Goal: Task Accomplishment & Management: Complete application form

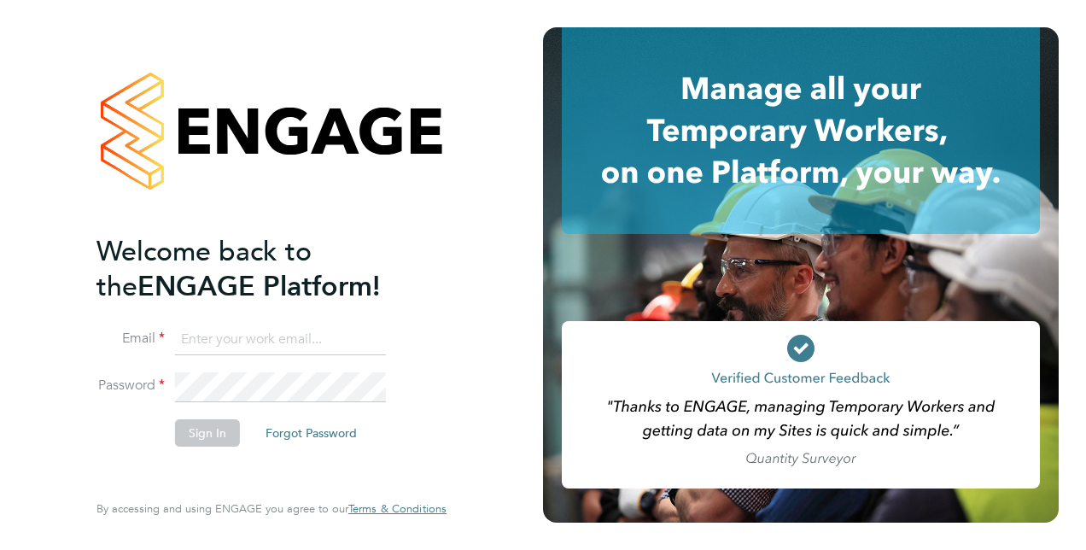
click at [236, 336] on input at bounding box center [280, 339] width 211 height 31
type input "[PERSON_NAME][EMAIL_ADDRESS][DOMAIN_NAME]"
click at [210, 434] on button "Sign In" at bounding box center [207, 432] width 65 height 27
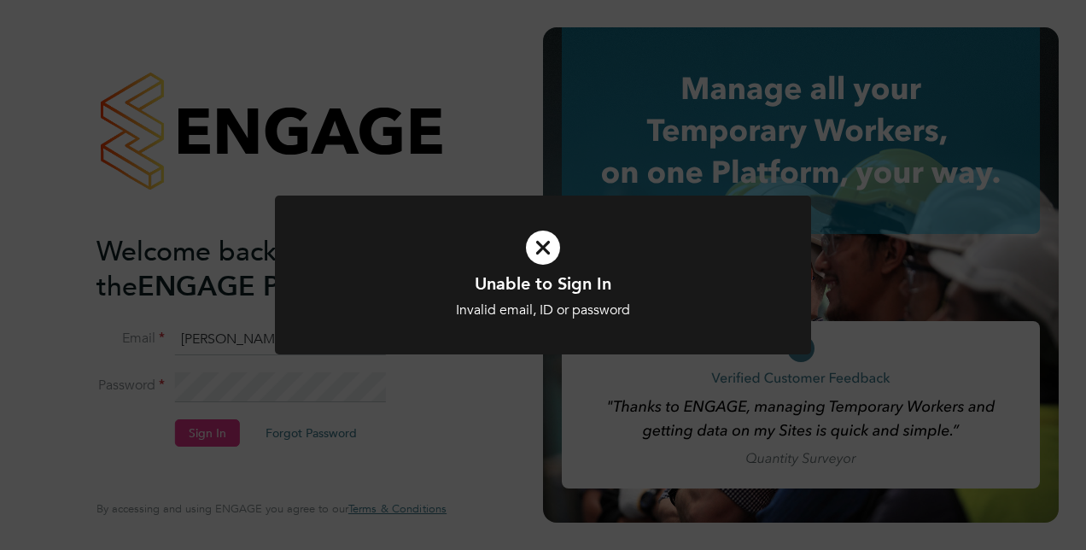
click at [237, 390] on div "Unable to Sign In Invalid email, ID or password Cancel Okay" at bounding box center [543, 275] width 1086 height 550
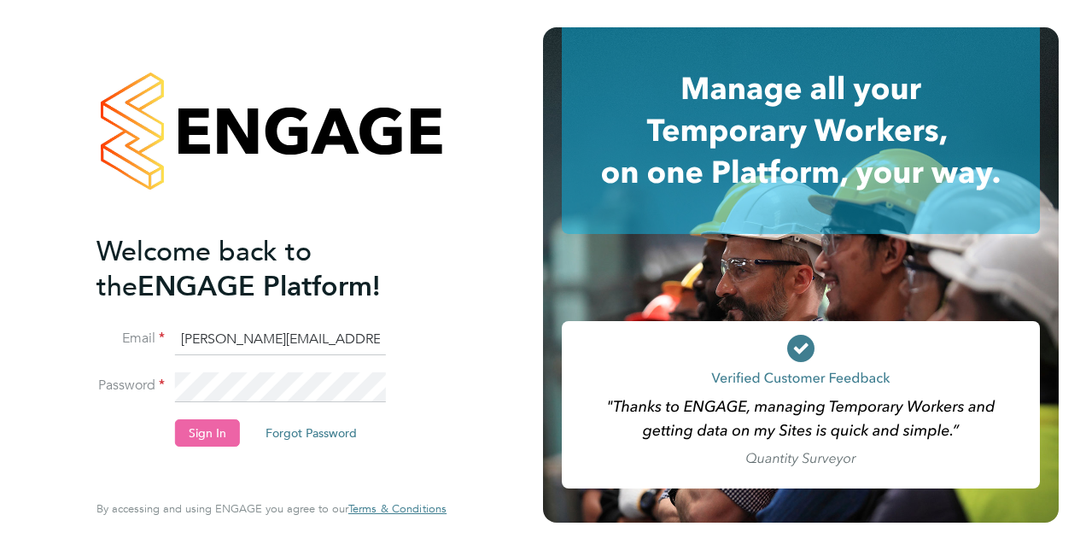
click at [217, 422] on button "Sign In" at bounding box center [207, 432] width 65 height 27
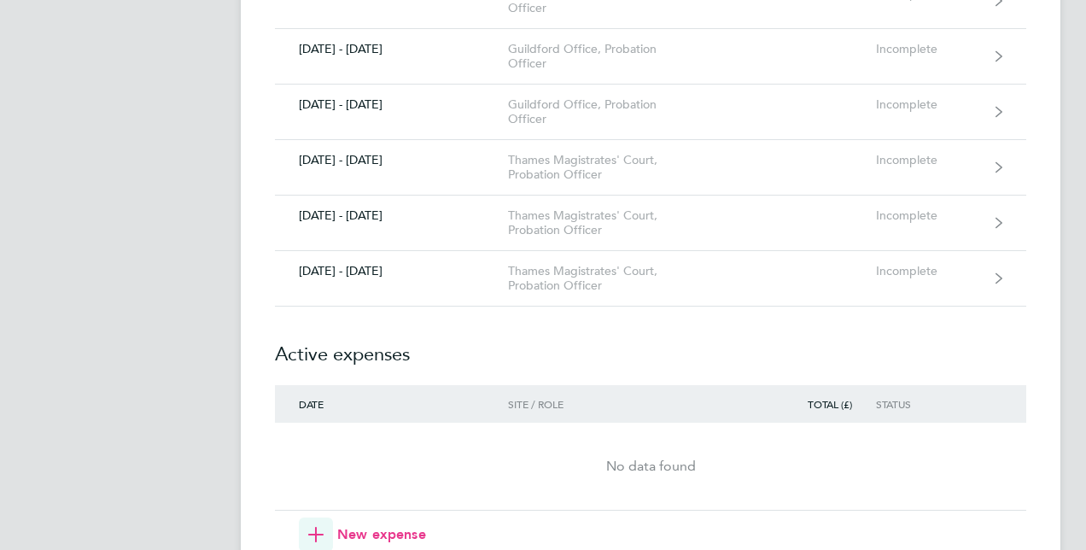
scroll to position [2425, 0]
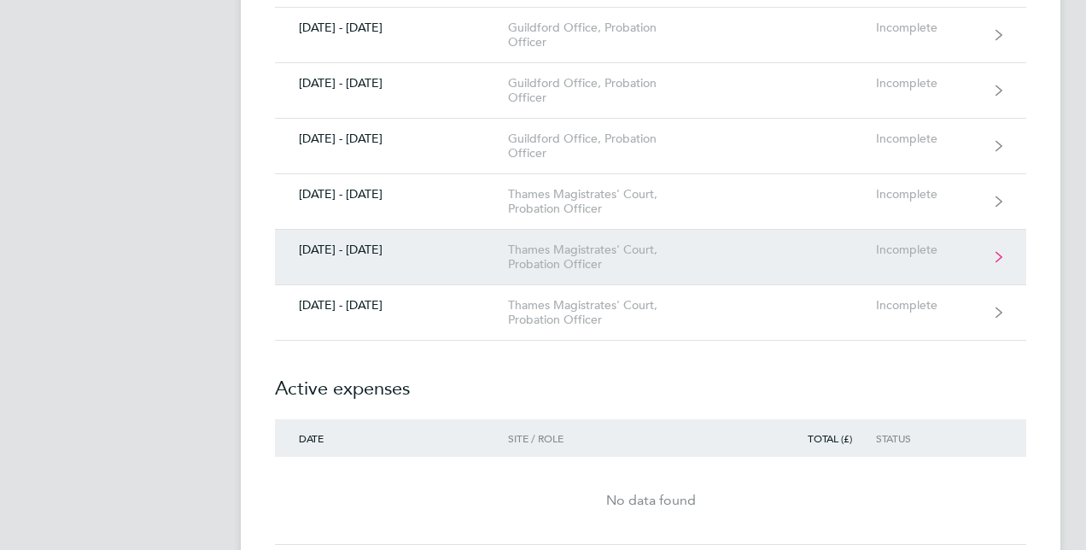
click at [896, 248] on link "[DATE] - [DATE] Thames Magistrates' Court, Probation Officer Incomplete" at bounding box center [650, 257] width 751 height 55
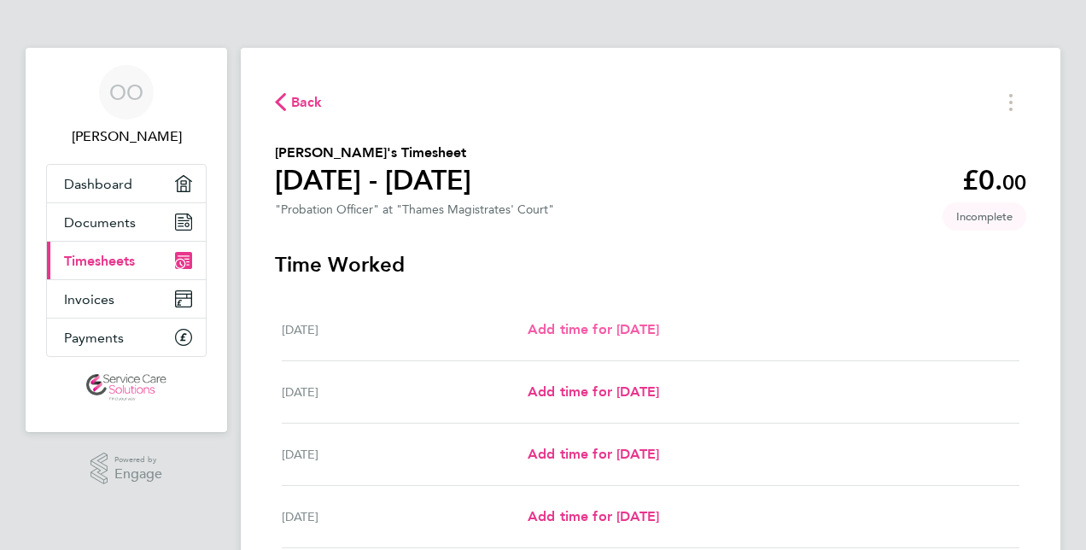
click at [567, 333] on span "Add time for [DATE]" at bounding box center [593, 329] width 131 height 16
select select "30"
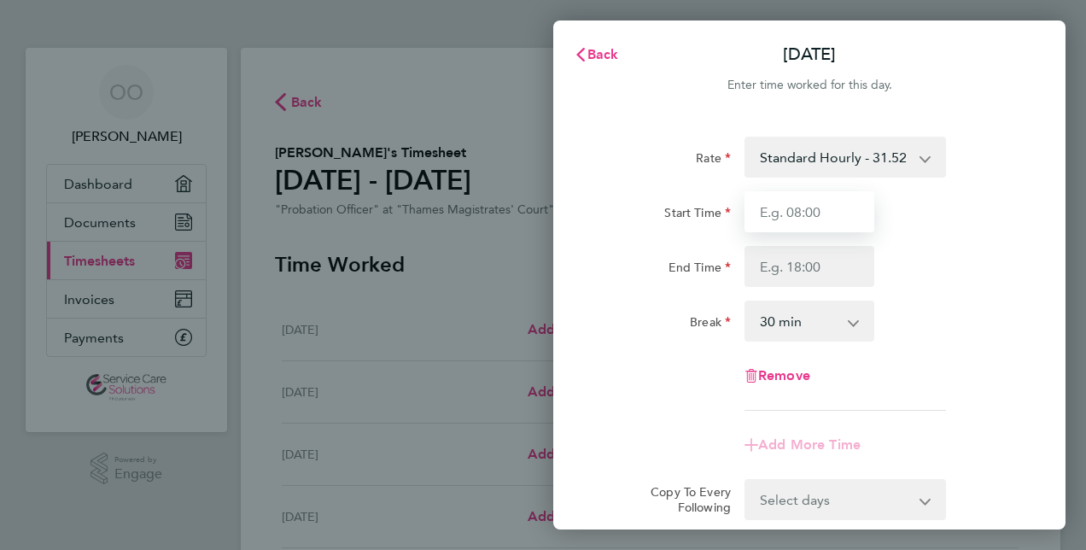
click at [755, 215] on input "Start Time" at bounding box center [810, 211] width 130 height 41
type input "09:25"
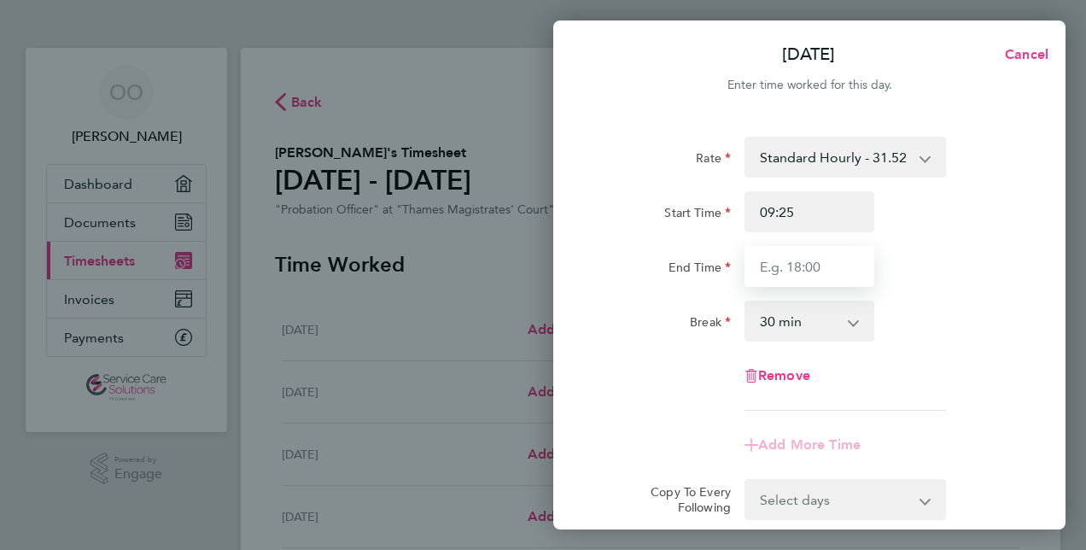
click at [789, 266] on input "End Time" at bounding box center [810, 266] width 130 height 41
type input "18:05"
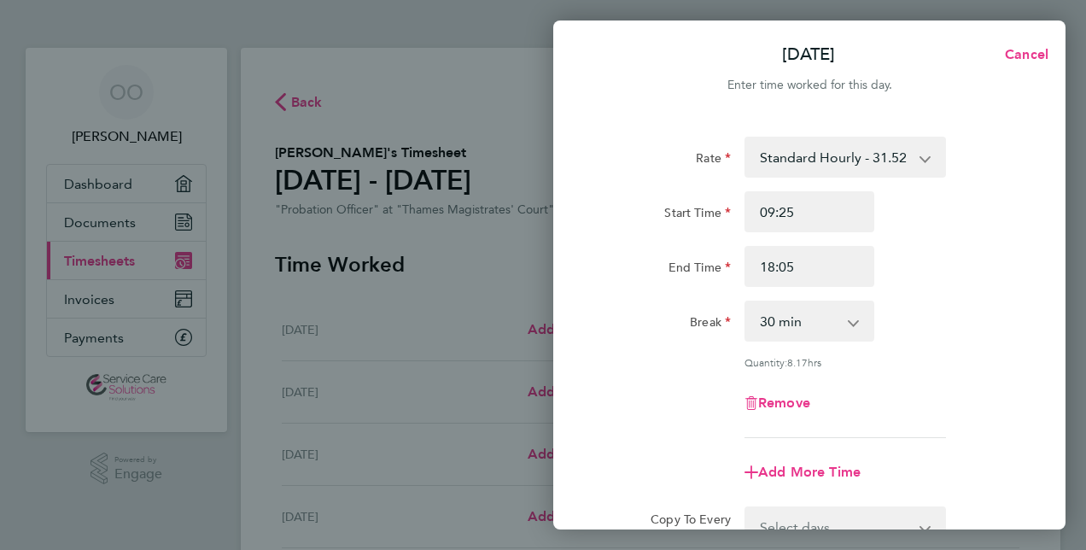
click at [999, 461] on div "Add More Time" at bounding box center [809, 472] width 430 height 41
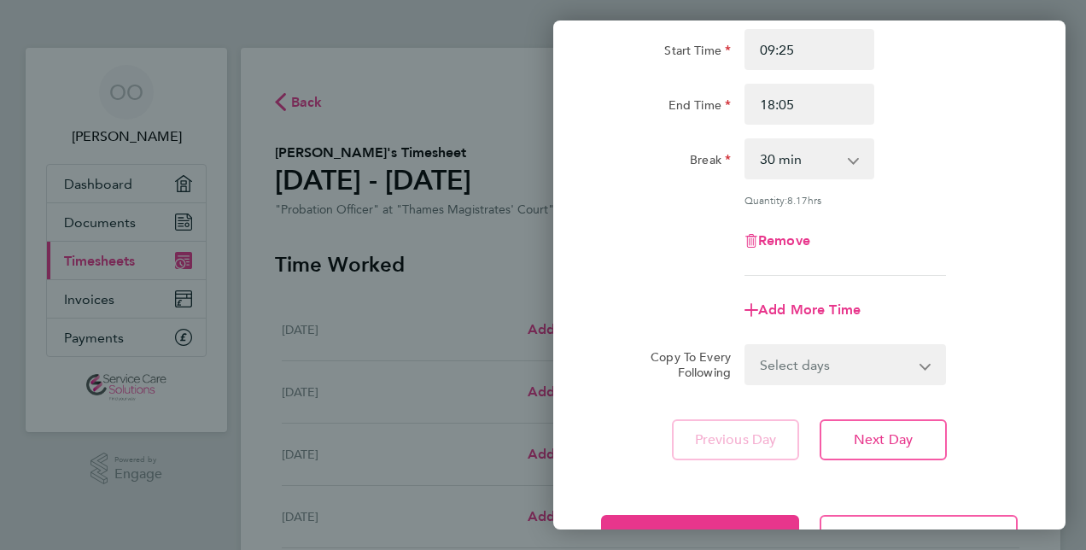
scroll to position [171, 0]
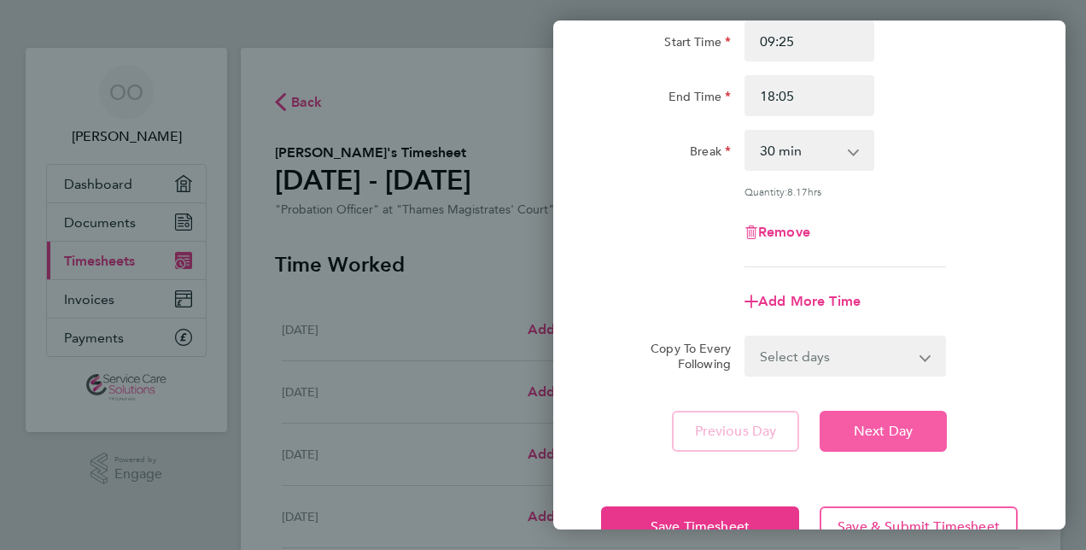
click at [910, 437] on span "Next Day" at bounding box center [883, 431] width 59 height 17
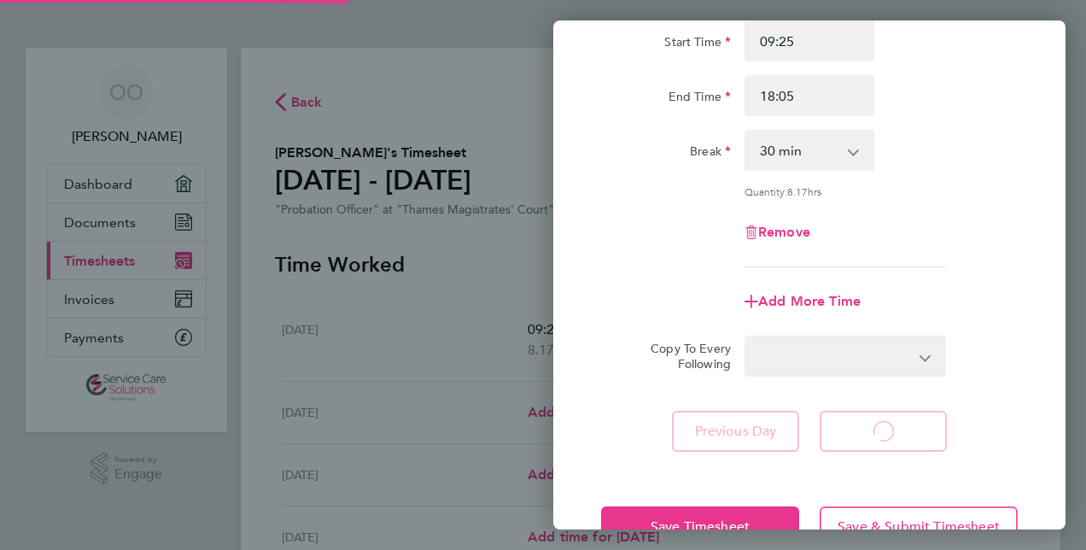
select select "30"
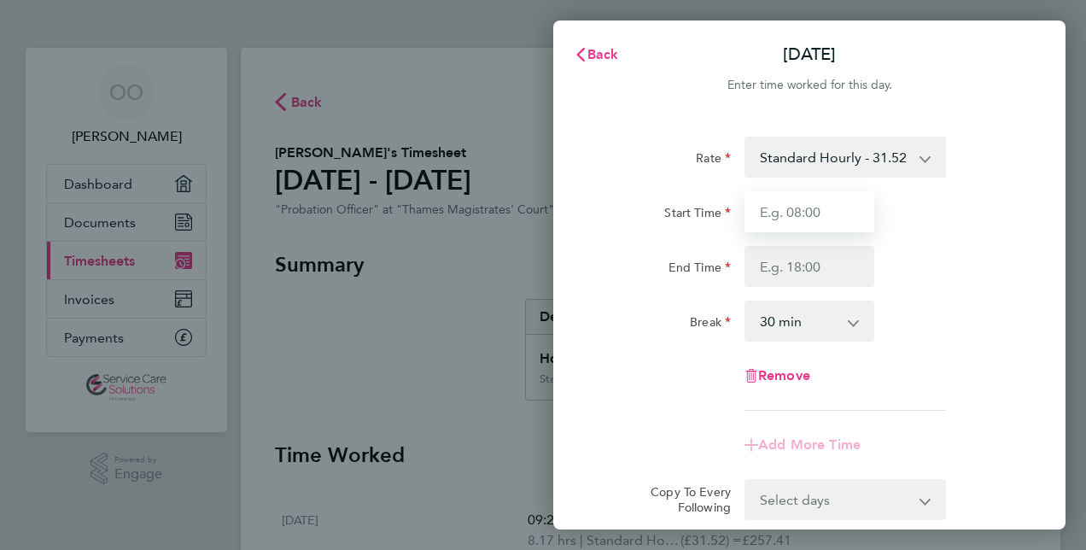
click at [773, 213] on input "Start Time" at bounding box center [810, 211] width 130 height 41
type input "08:55"
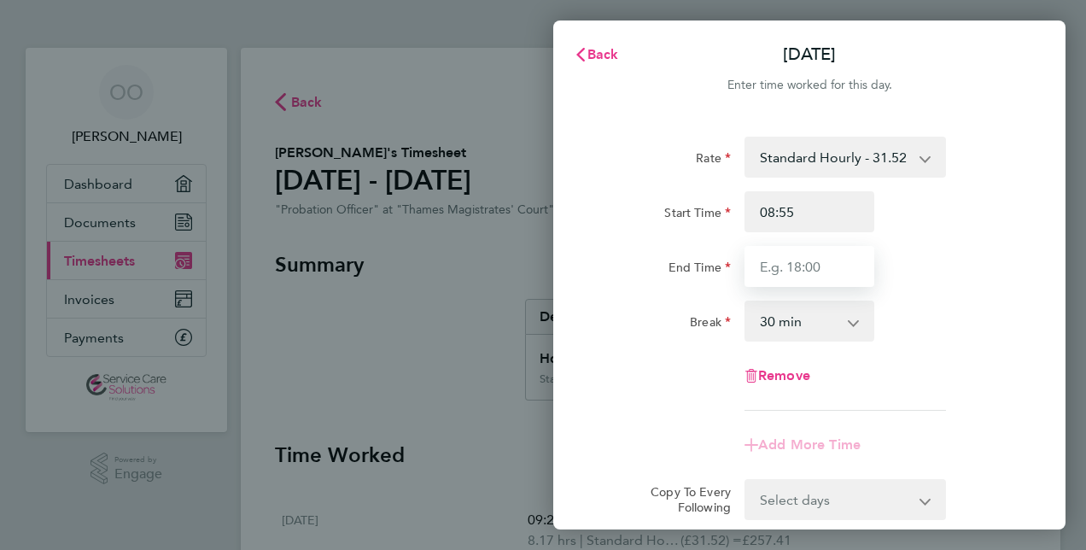
click at [762, 267] on input "End Time" at bounding box center [810, 266] width 130 height 41
type input "16:50"
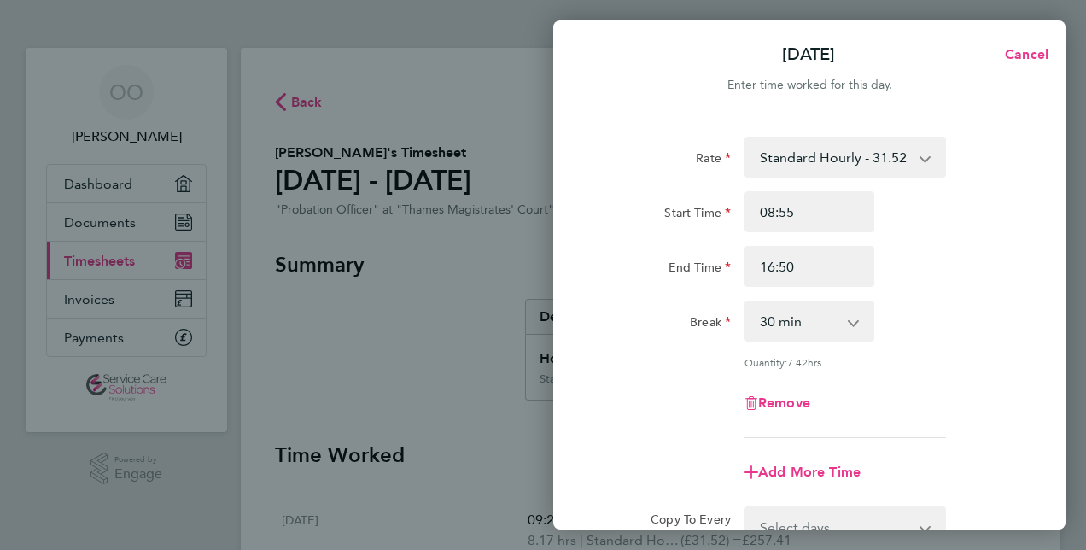
click at [996, 394] on div "Remove" at bounding box center [809, 403] width 430 height 41
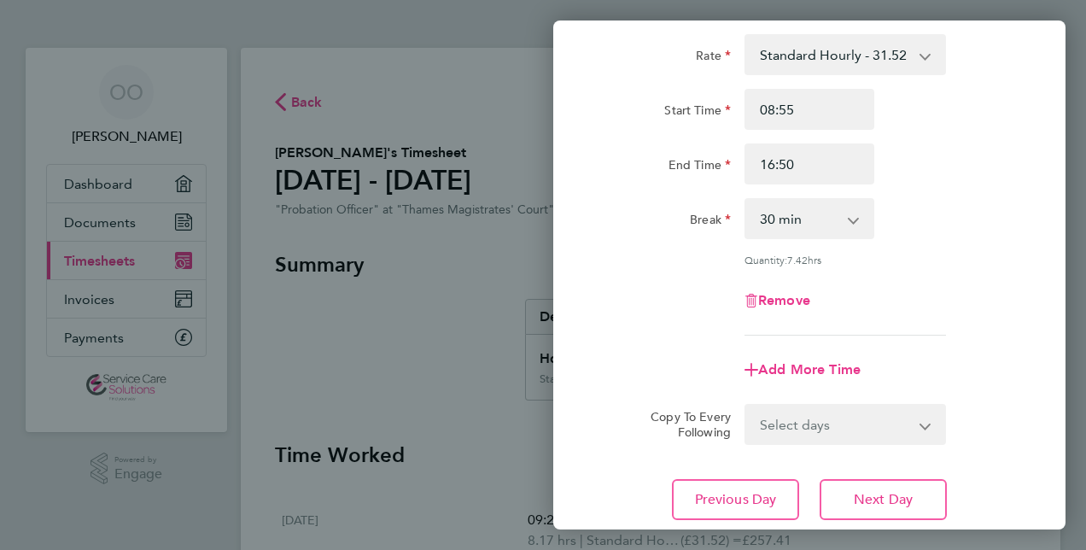
scroll to position [137, 0]
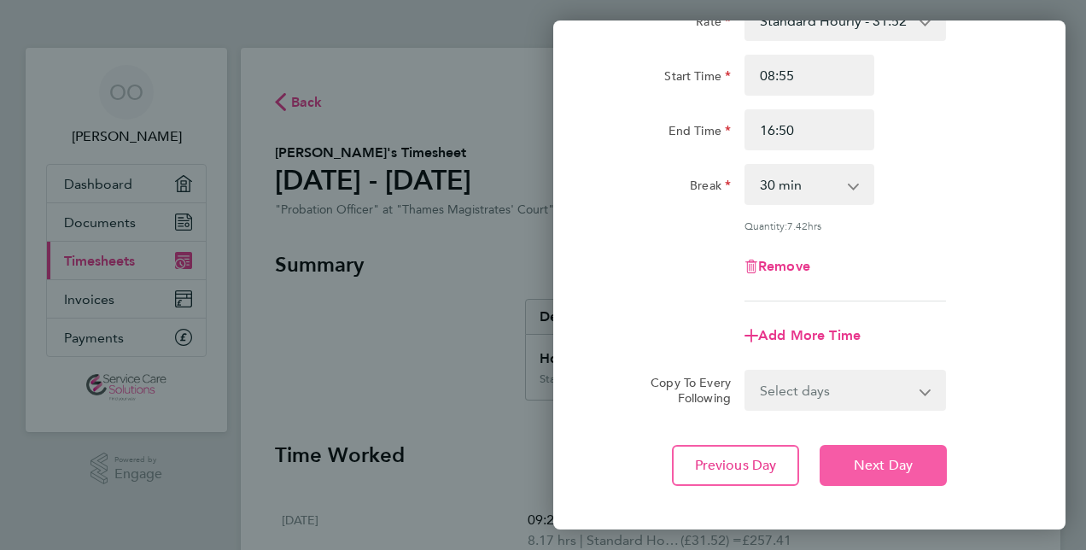
click at [864, 461] on span "Next Day" at bounding box center [883, 465] width 59 height 17
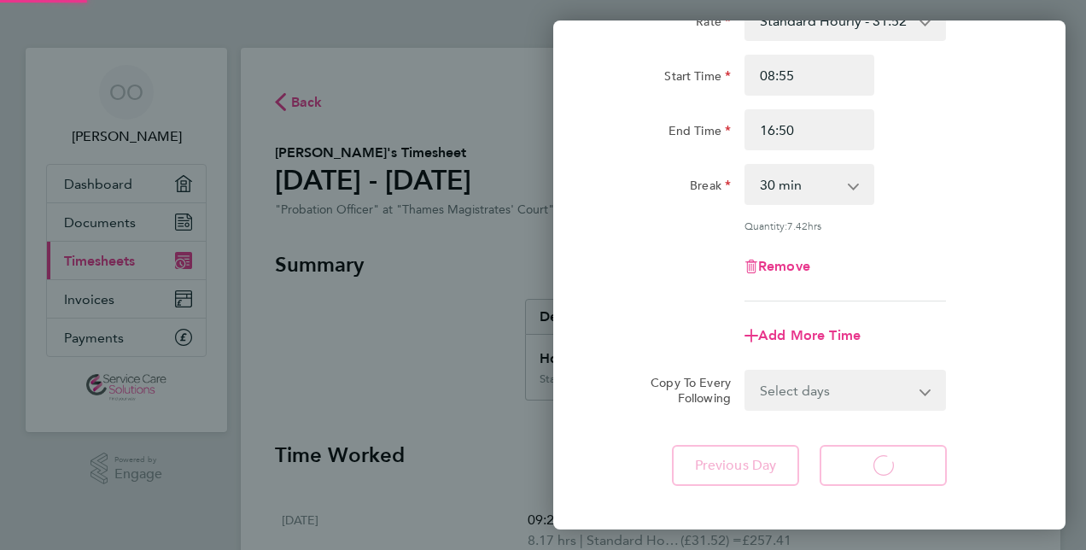
select select "30"
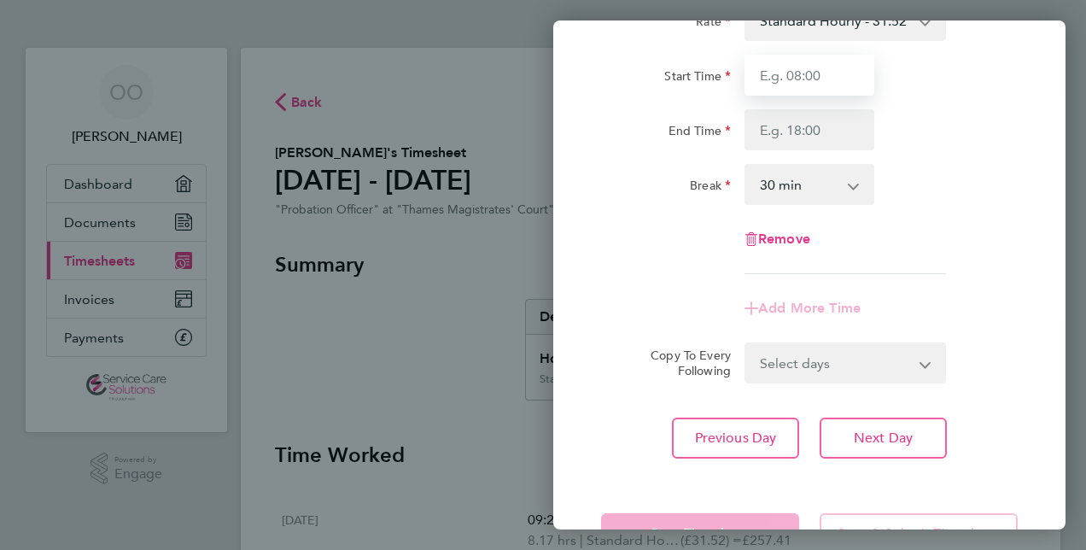
click at [805, 73] on input "Start Time" at bounding box center [810, 75] width 130 height 41
type input "09:15"
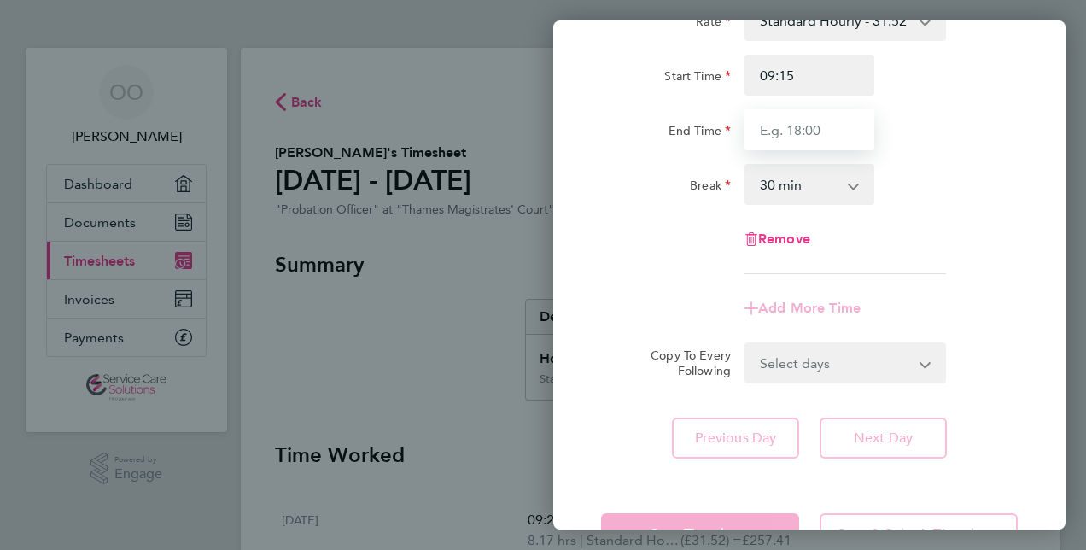
click at [777, 123] on input "End Time" at bounding box center [810, 129] width 130 height 41
type input "16:35"
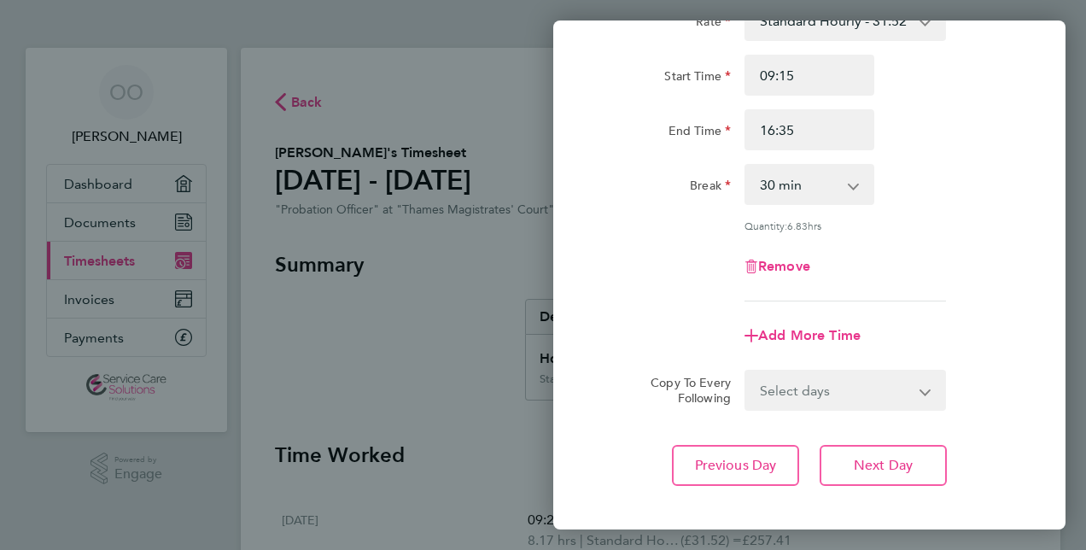
click at [1014, 343] on form "Rate Standard Hourly - 31.52 Start Time 09:15 End Time 16:35 Break 0 min 15 min…" at bounding box center [809, 205] width 417 height 411
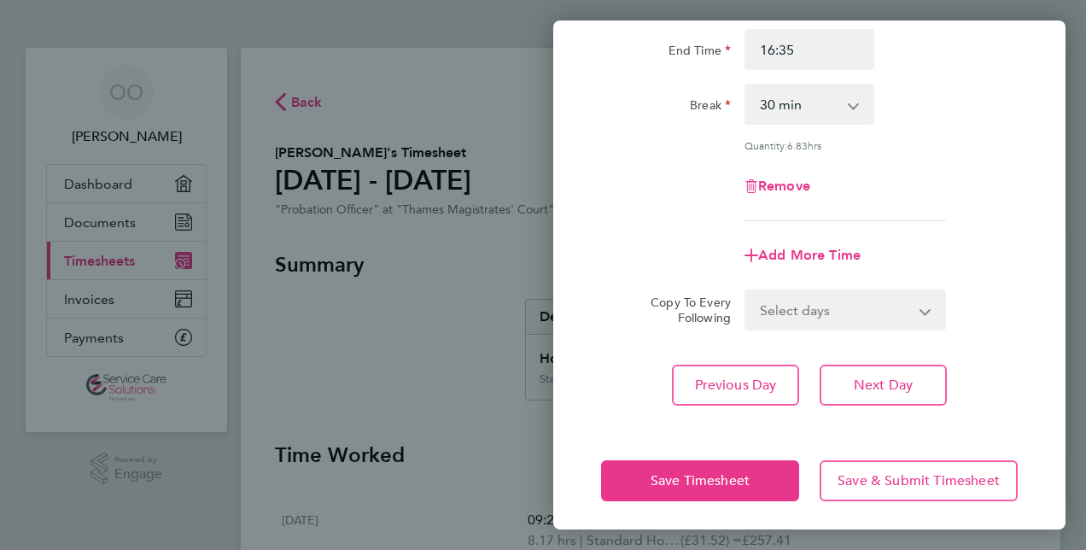
scroll to position [221, 0]
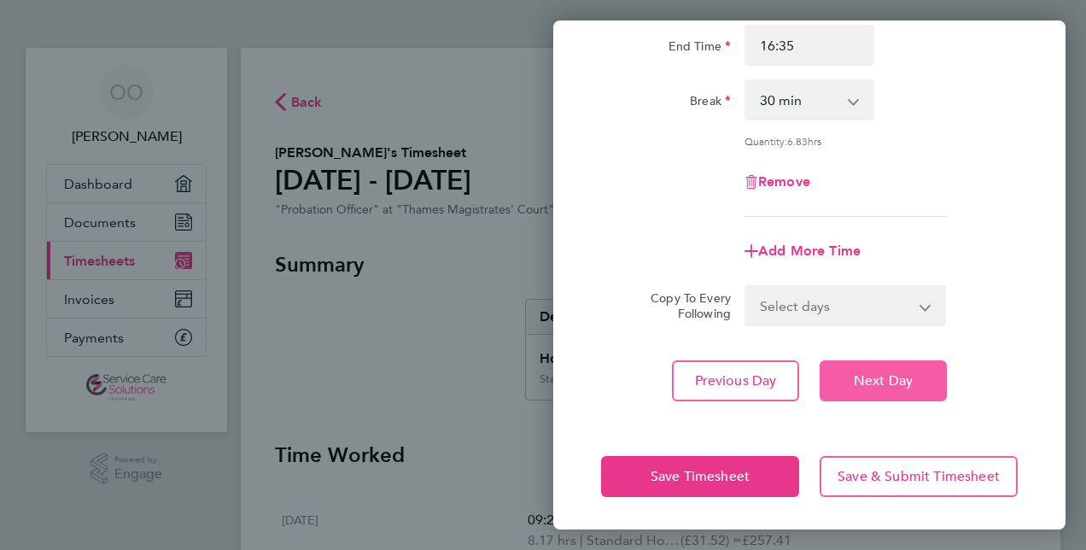
click at [885, 376] on span "Next Day" at bounding box center [883, 380] width 59 height 17
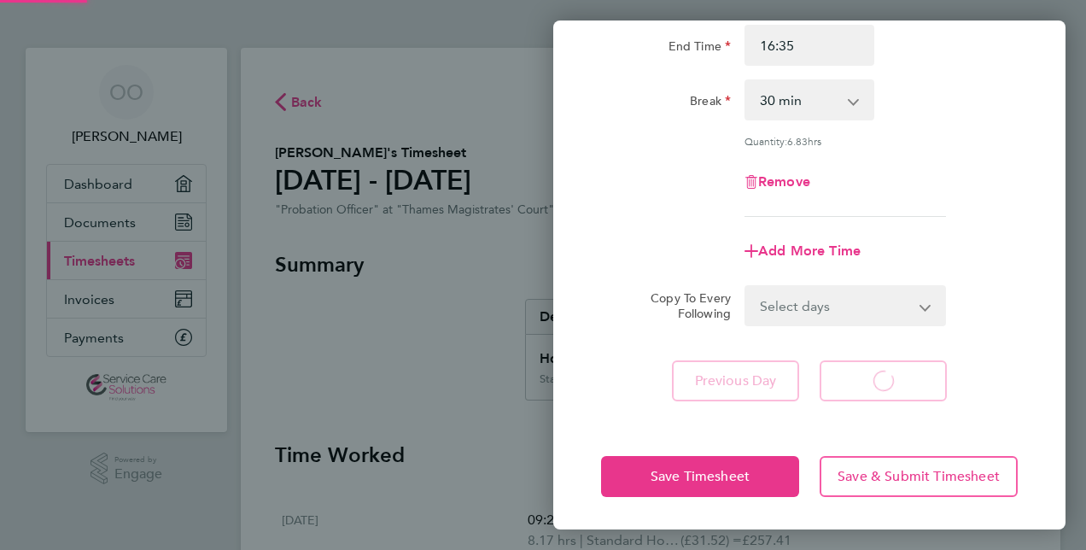
select select "30"
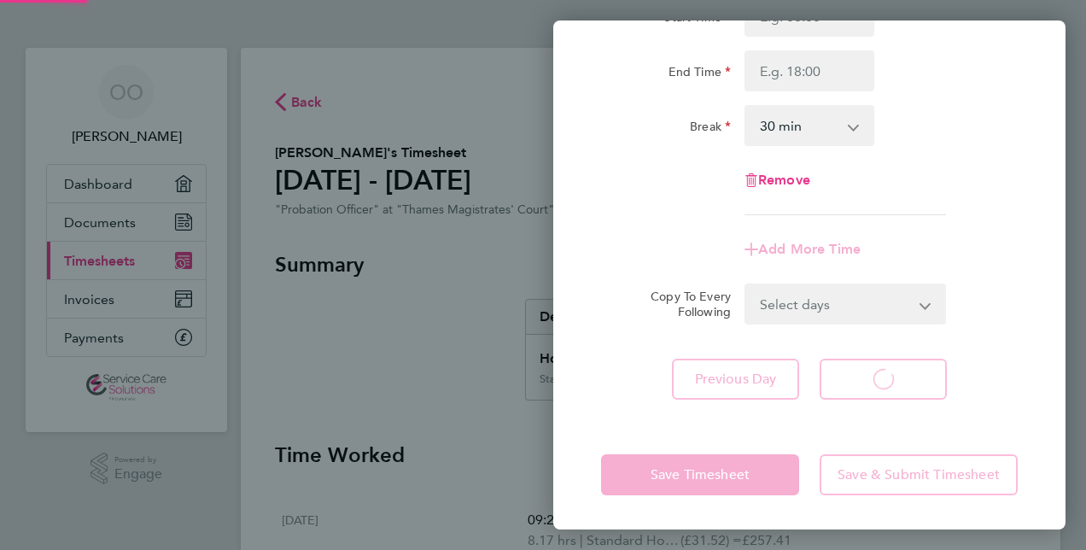
scroll to position [195, 0]
select select "30"
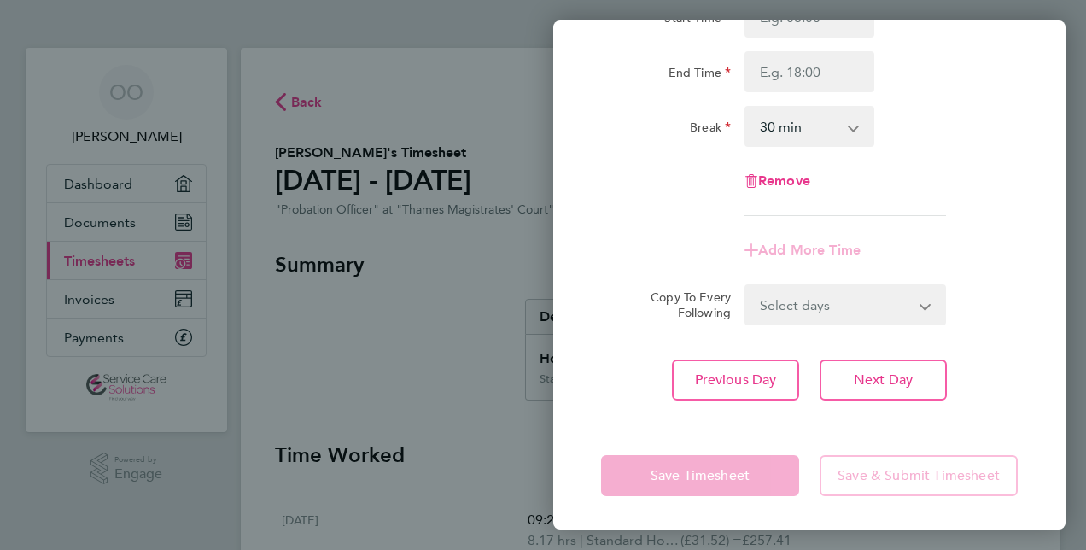
click at [936, 65] on div "End Time" at bounding box center [809, 71] width 430 height 41
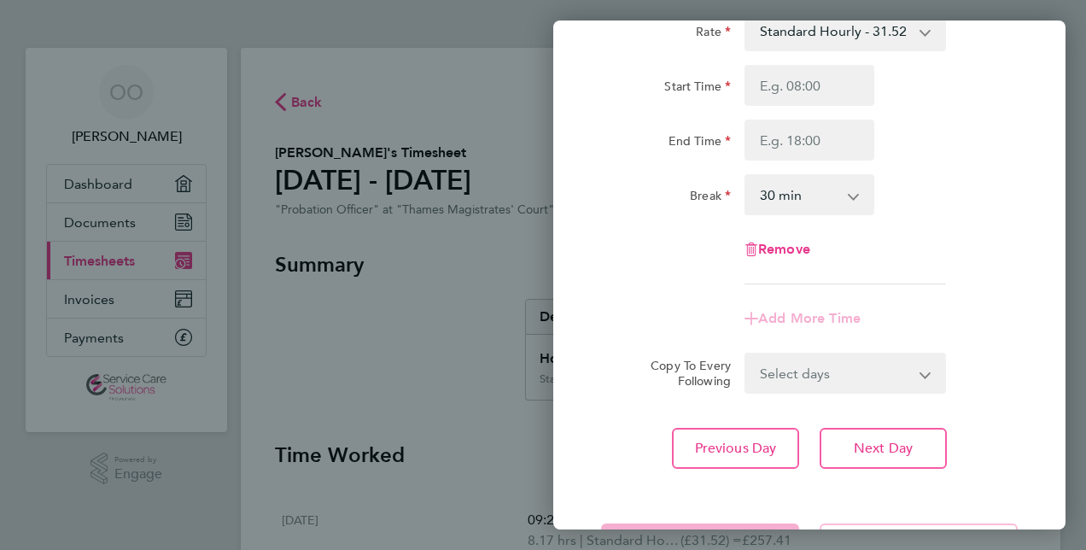
scroll to position [92, 0]
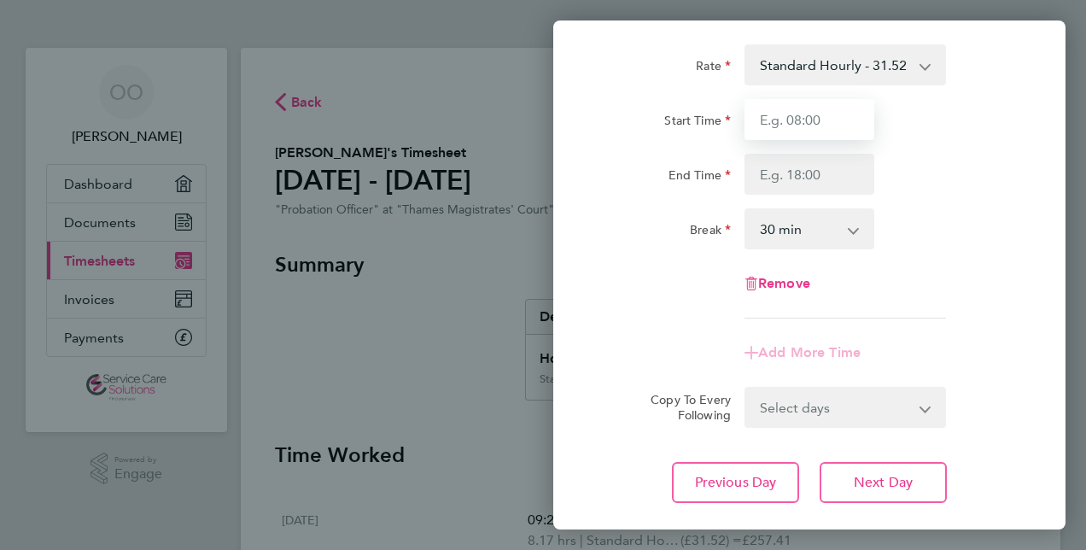
click at [817, 115] on input "Start Time" at bounding box center [810, 119] width 130 height 41
type input "09:00"
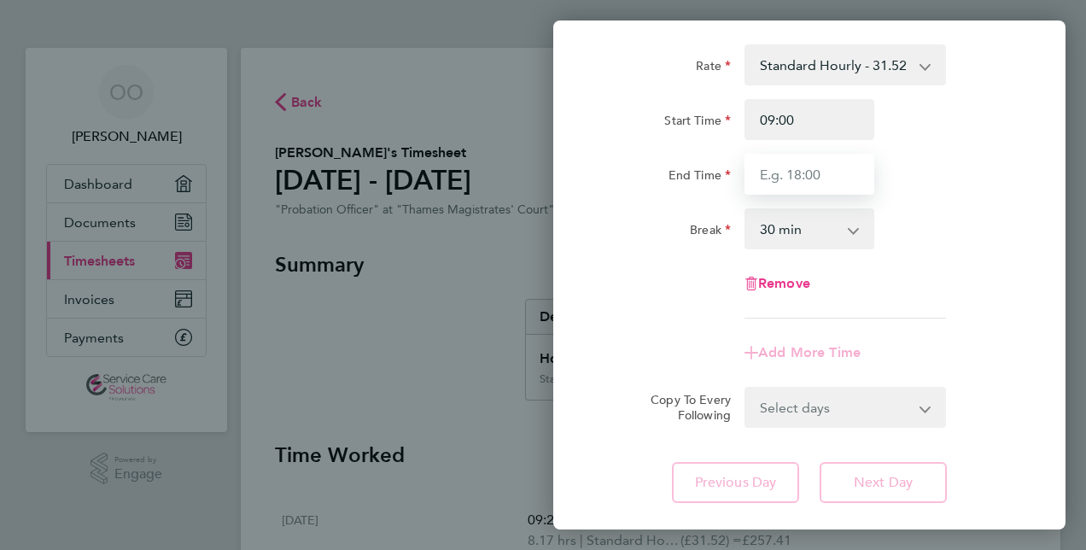
click at [778, 176] on input "End Time" at bounding box center [810, 174] width 130 height 41
type input "18:50"
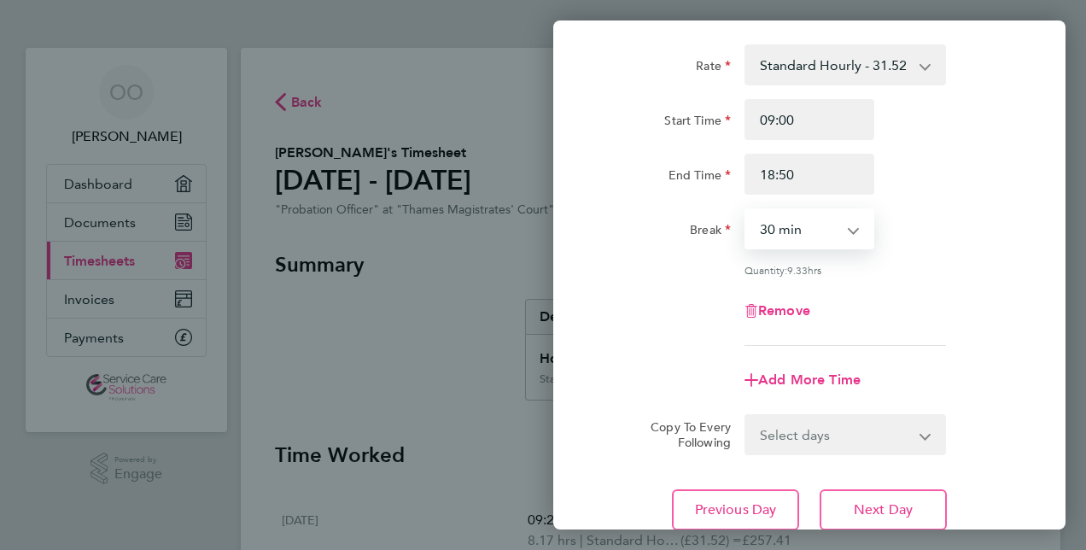
click at [844, 236] on select "0 min 15 min 30 min 45 min 60 min 75 min 90 min" at bounding box center [799, 229] width 106 height 38
select select "60"
click at [746, 210] on select "0 min 15 min 30 min 45 min 60 min 75 min 90 min" at bounding box center [799, 229] width 106 height 38
click at [996, 352] on app-timesheet-line-form-group "Rate Standard Hourly - 31.52 Start Time 09:00 End Time 18:50 Break 0 min 15 min…" at bounding box center [809, 222] width 417 height 356
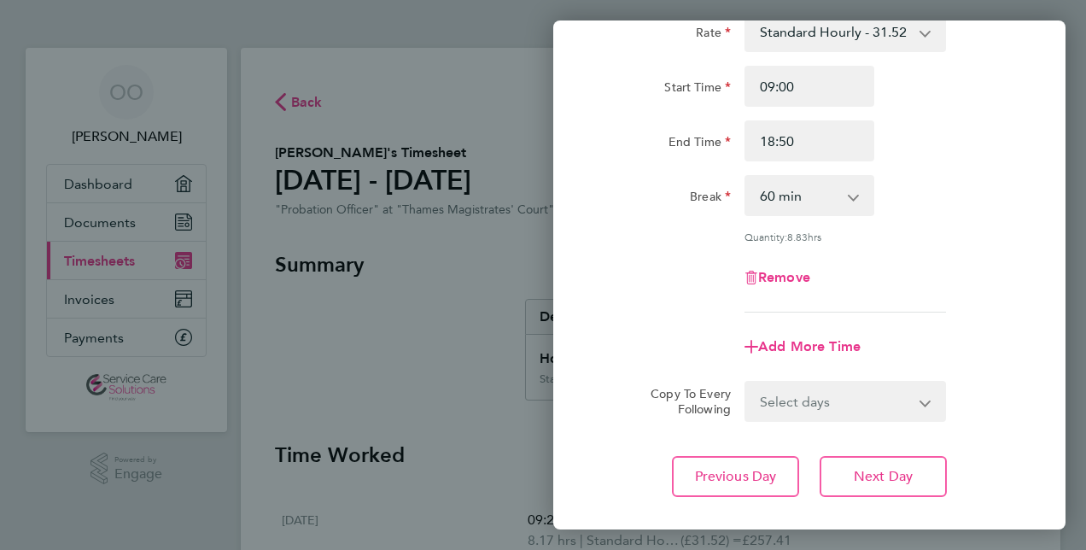
scroll to position [126, 0]
click at [905, 474] on span "Next Day" at bounding box center [883, 475] width 59 height 17
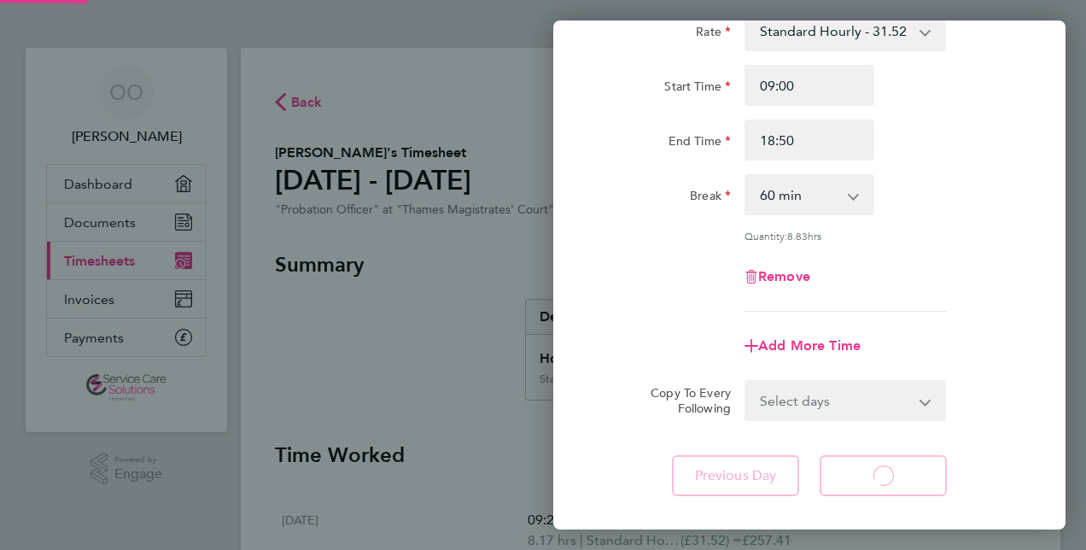
select select "30"
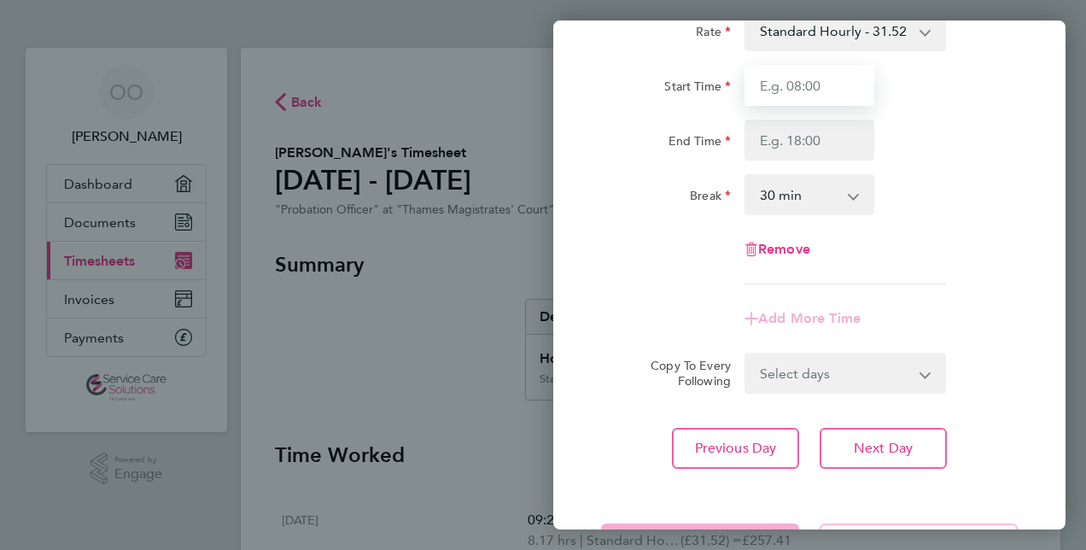
click at [790, 99] on input "Start Time" at bounding box center [810, 85] width 130 height 41
type input "08:45"
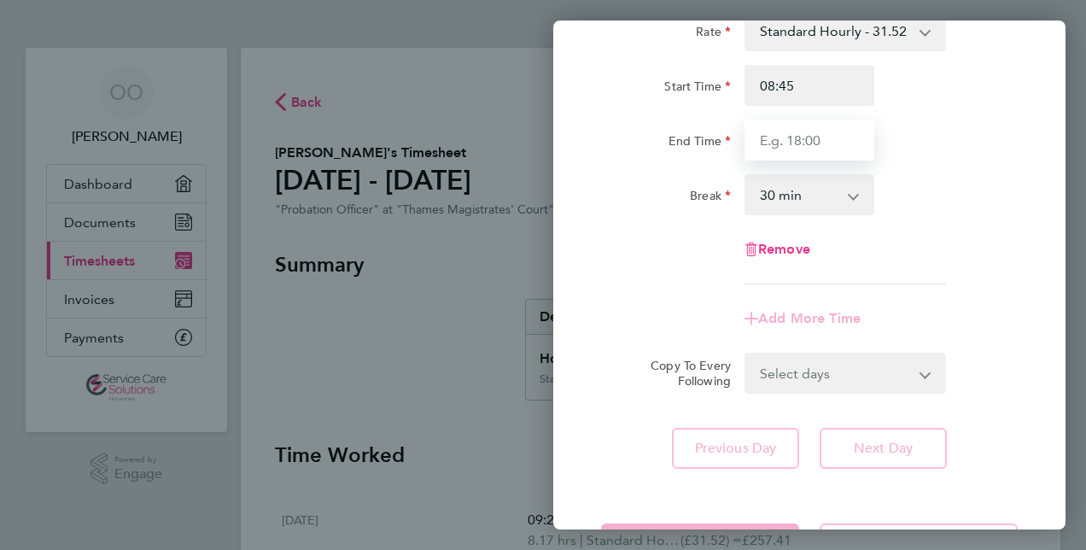
click at [783, 149] on input "End Time" at bounding box center [810, 140] width 130 height 41
type input "16:00"
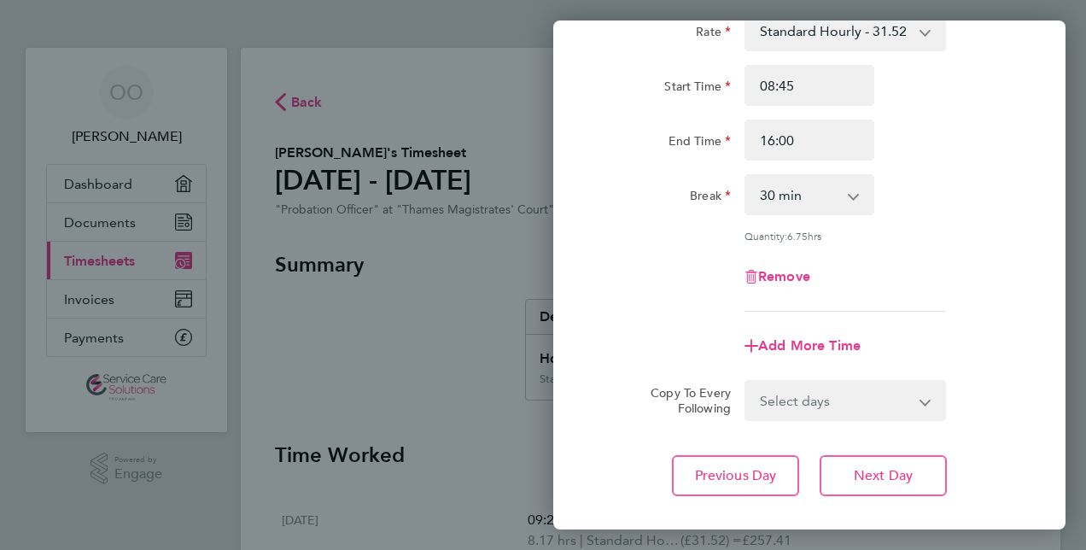
click at [968, 232] on div "Rate Standard Hourly - 31.52 Start Time 08:45 End Time 16:00 Break 0 min 15 min…" at bounding box center [809, 160] width 417 height 301
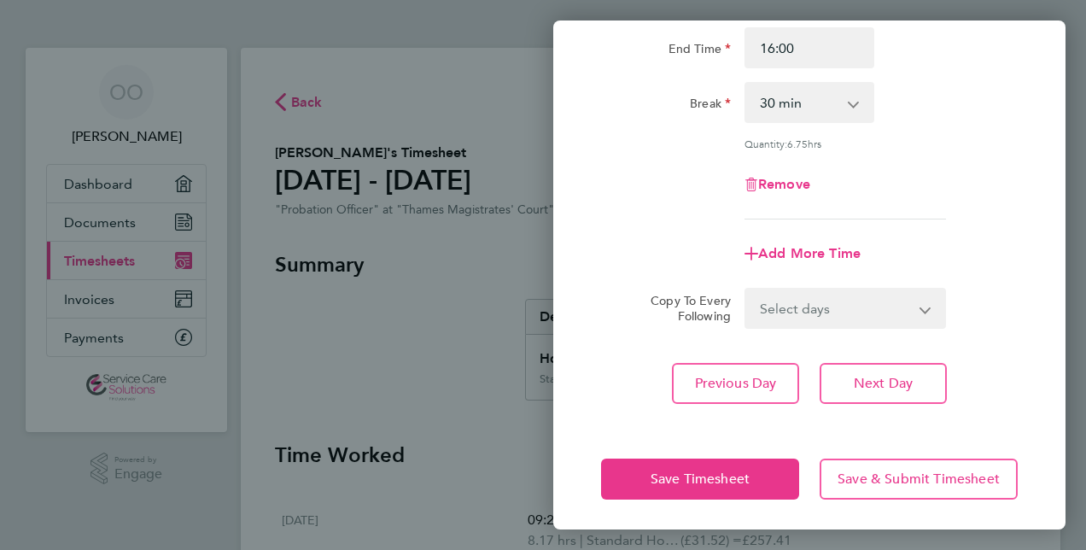
scroll to position [221, 0]
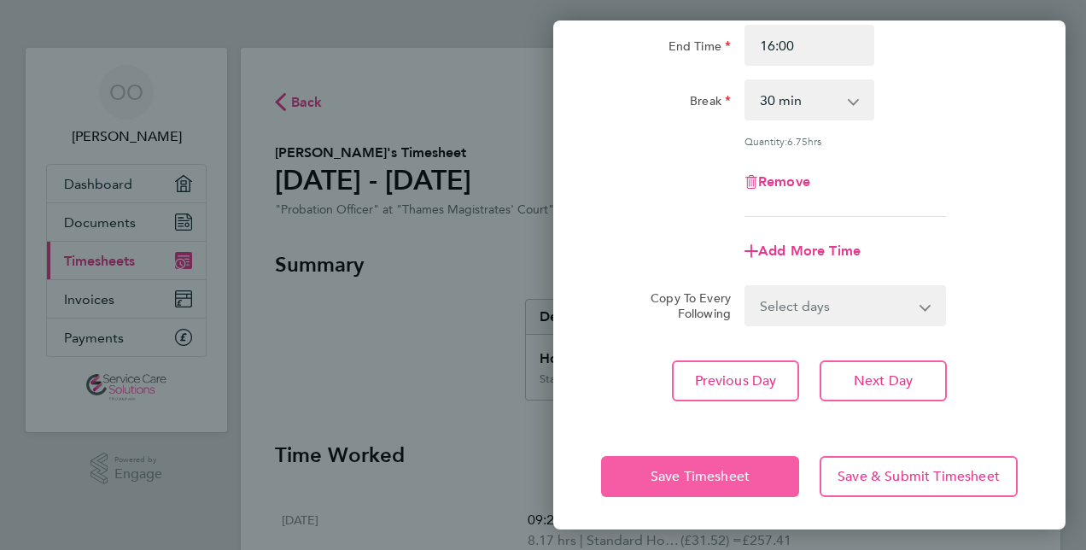
click at [755, 467] on button "Save Timesheet" at bounding box center [700, 476] width 198 height 41
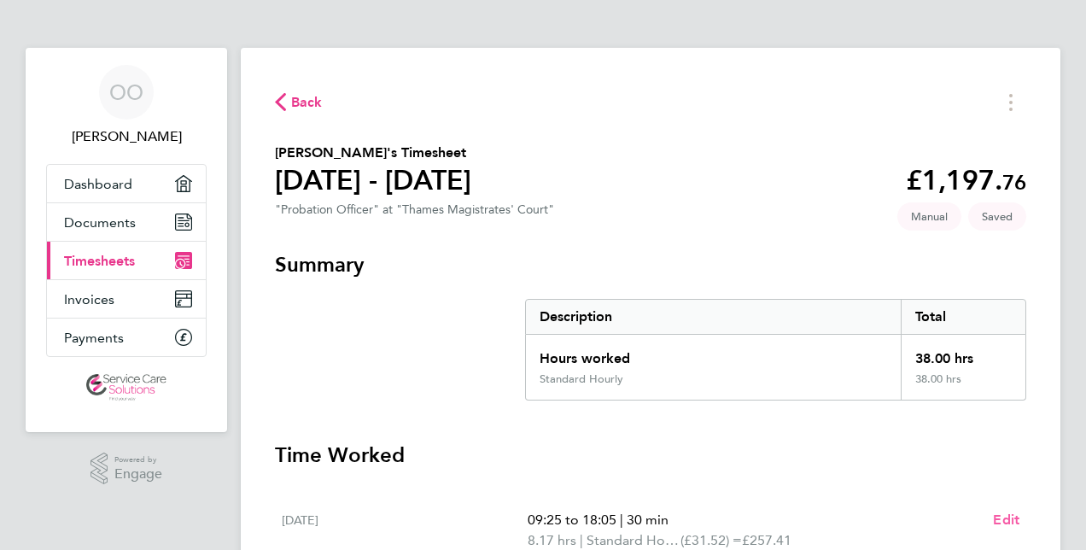
click at [1006, 519] on span "Edit" at bounding box center [1006, 519] width 26 height 16
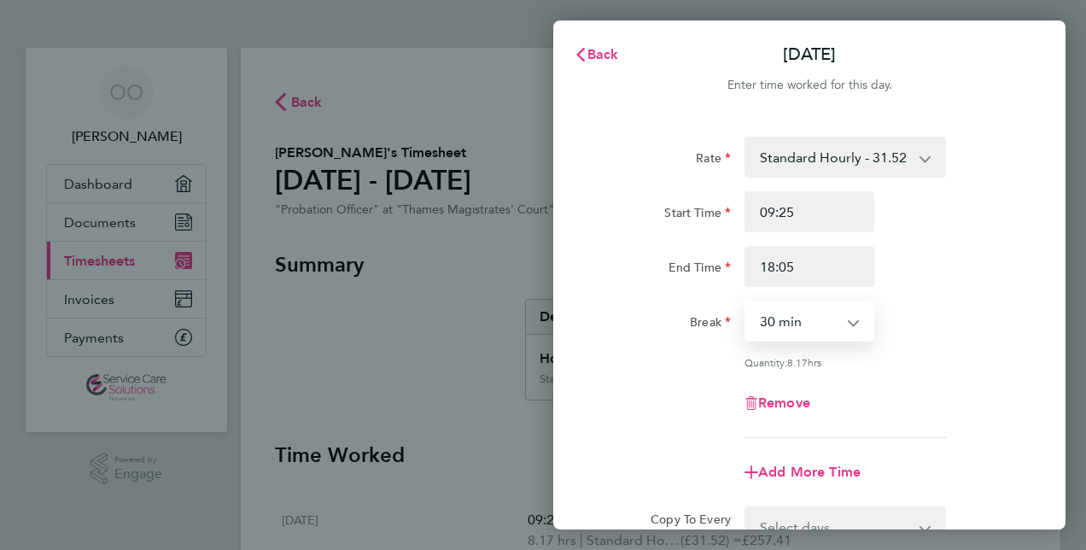
click at [849, 319] on select "0 min 15 min 30 min 45 min 60 min 75 min 90 min" at bounding box center [799, 321] width 106 height 38
click at [746, 302] on select "0 min 15 min 30 min 45 min 60 min 75 min 90 min" at bounding box center [799, 321] width 106 height 38
click at [854, 326] on app-icon-cross-button at bounding box center [862, 321] width 20 height 38
click at [853, 315] on app-icon-cross-button at bounding box center [862, 321] width 20 height 38
click at [852, 321] on app-icon-cross-button at bounding box center [862, 321] width 20 height 38
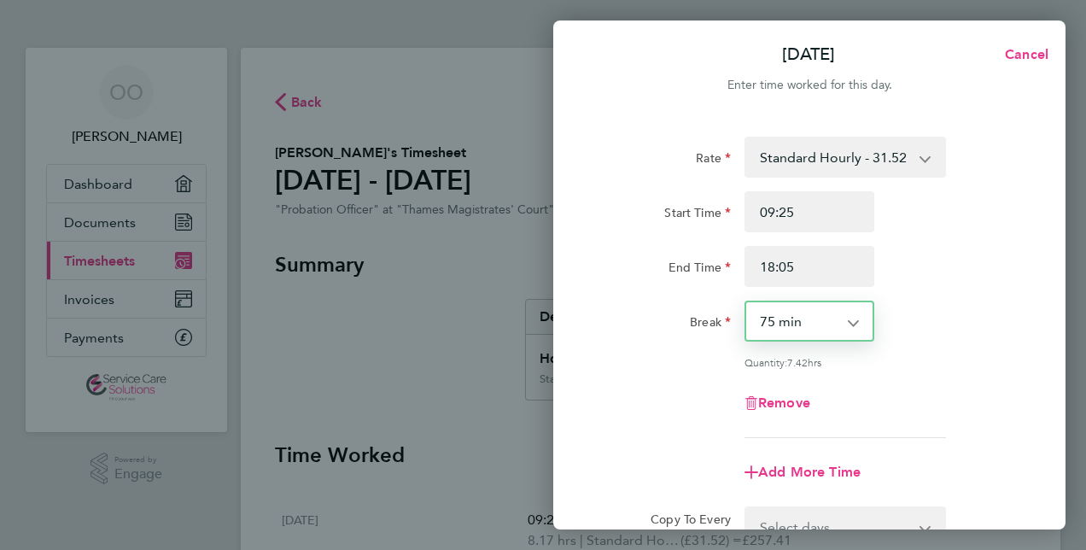
click at [849, 321] on select "0 min 15 min 30 min 45 min 60 min 75 min 90 min" at bounding box center [799, 321] width 106 height 38
select select "45"
click at [746, 302] on select "0 min 15 min 30 min 45 min 60 min 75 min 90 min" at bounding box center [799, 321] width 106 height 38
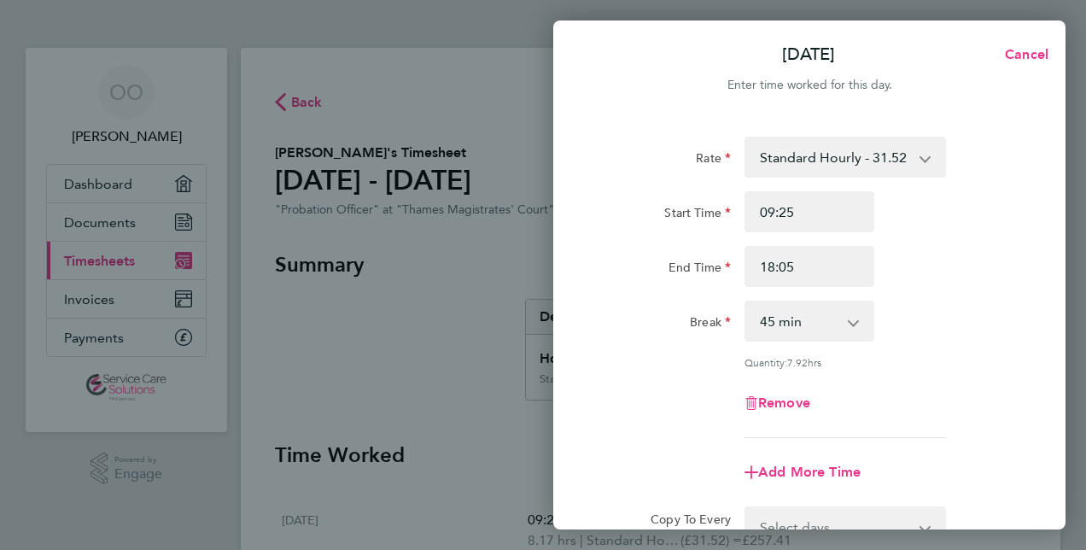
click at [936, 414] on div "Remove" at bounding box center [809, 403] width 430 height 41
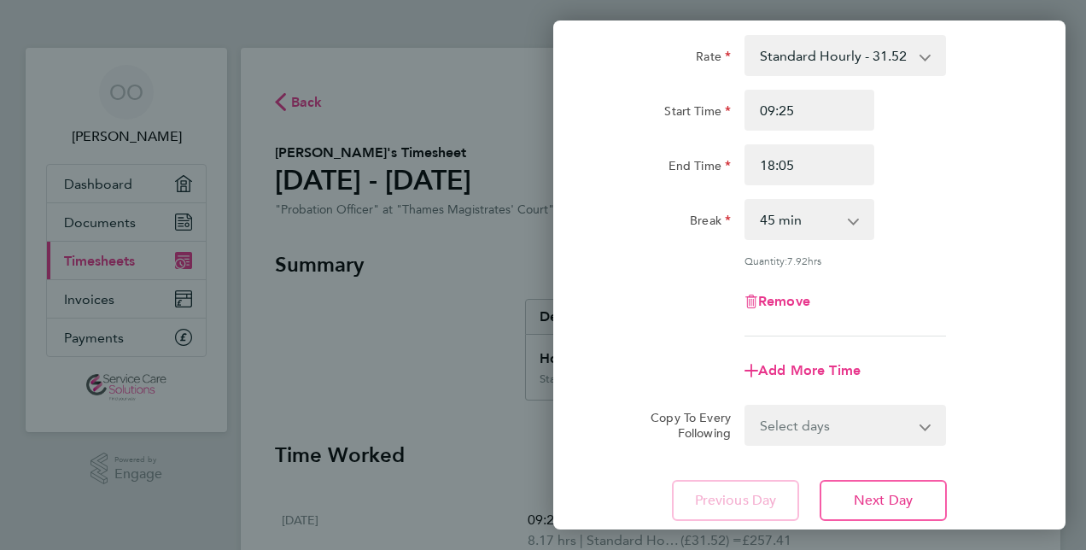
scroll to position [102, 0]
click at [863, 495] on span "Next Day" at bounding box center [883, 499] width 59 height 17
select select "30"
click at [854, 216] on app-icon-cross-button at bounding box center [862, 219] width 20 height 38
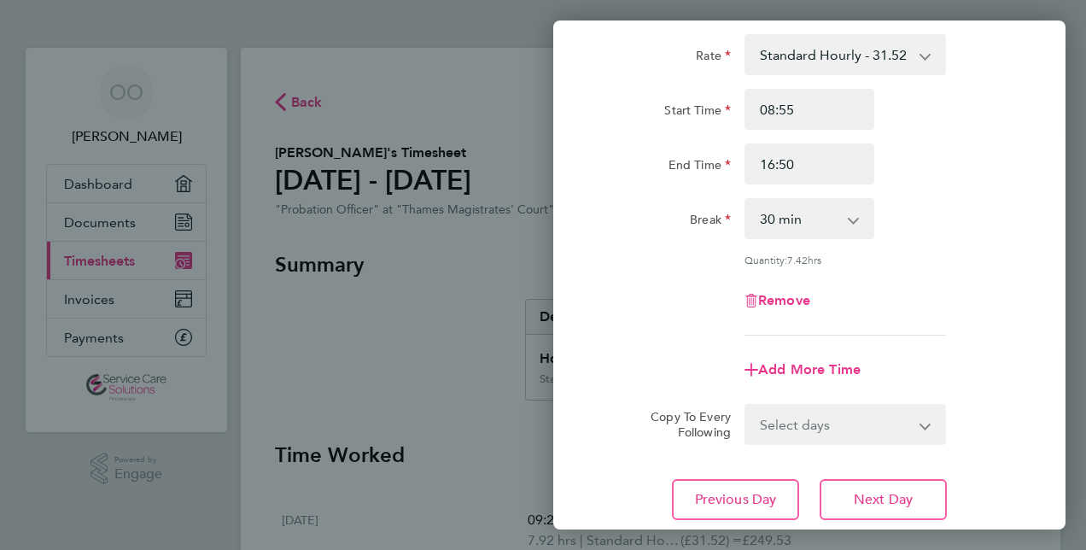
click at [854, 216] on app-icon-cross-button at bounding box center [862, 219] width 20 height 38
click at [849, 219] on select "0 min 15 min 30 min 45 min 60 min 75 min 90 min" at bounding box center [799, 219] width 106 height 38
select select "45"
click at [746, 200] on select "0 min 15 min 30 min 45 min 60 min 75 min 90 min" at bounding box center [799, 219] width 106 height 38
click at [880, 495] on span "Next Day" at bounding box center [883, 499] width 59 height 17
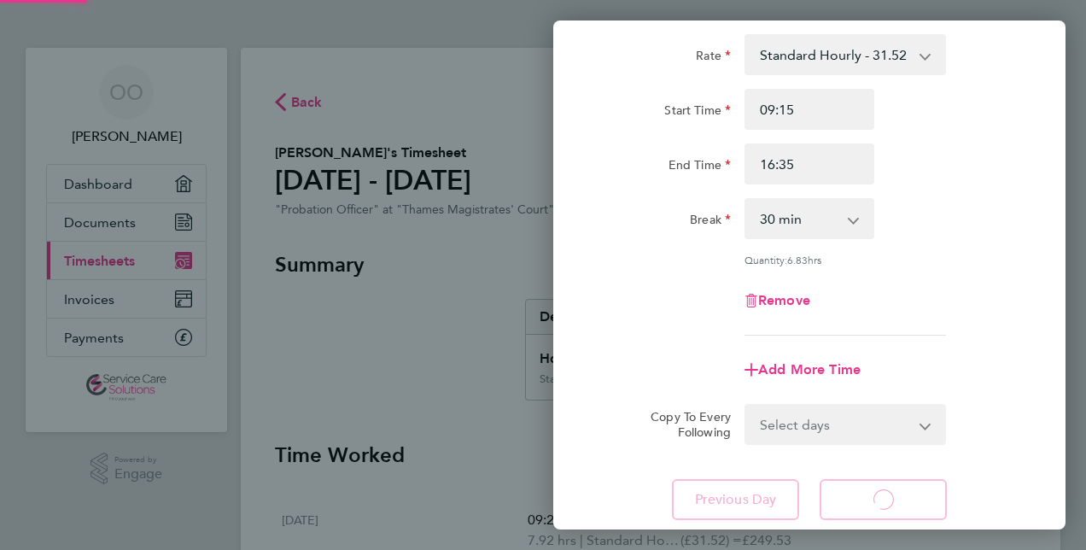
select select "30"
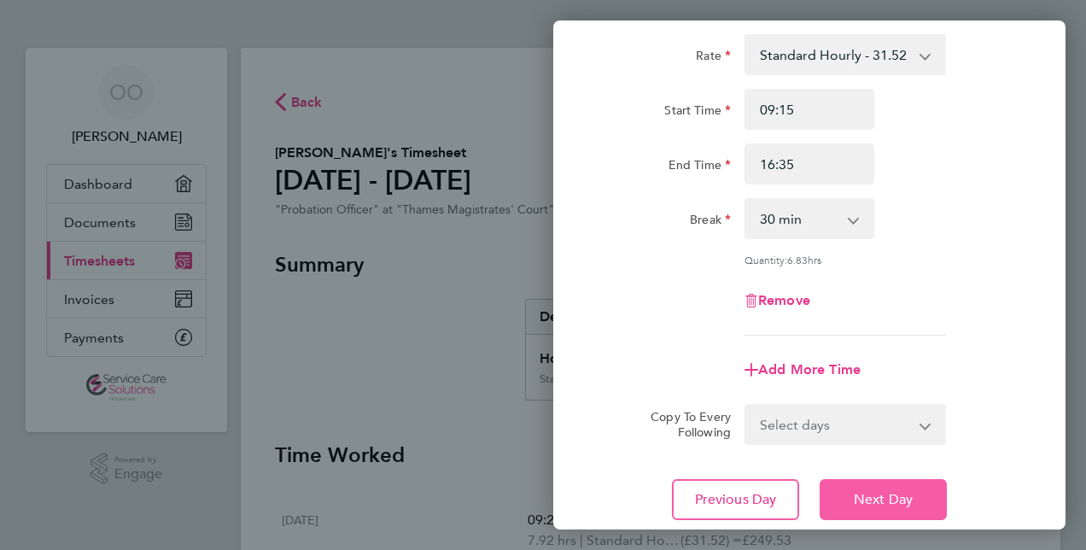
click at [867, 499] on span "Next Day" at bounding box center [883, 499] width 59 height 17
select select "60"
click at [878, 492] on span "Next Day" at bounding box center [883, 499] width 59 height 17
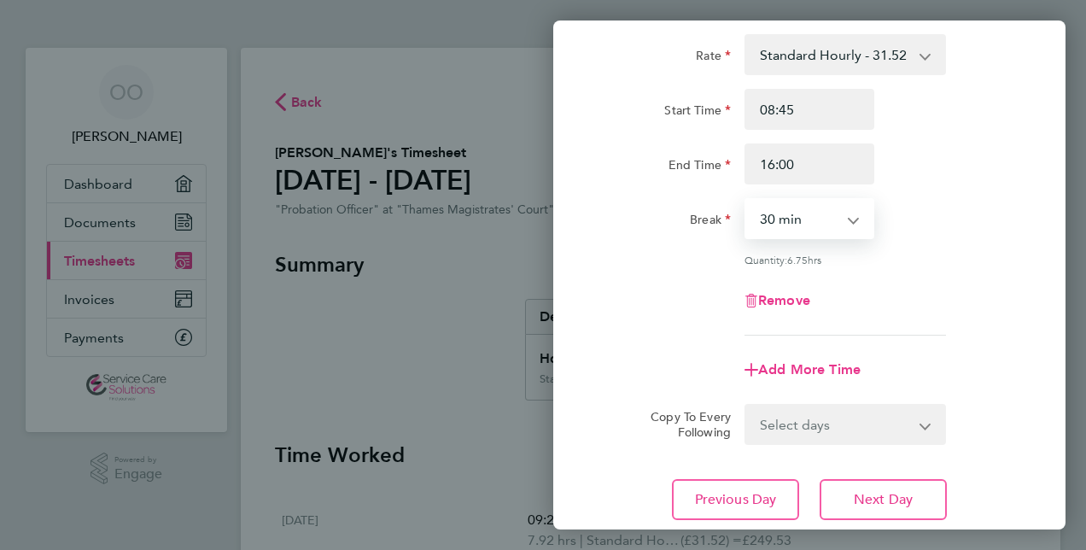
click at [850, 205] on select "0 min 15 min 30 min 45 min 60 min 75 min 90 min" at bounding box center [799, 219] width 106 height 38
select select "45"
click at [746, 200] on select "0 min 15 min 30 min 45 min 60 min 75 min 90 min" at bounding box center [799, 219] width 106 height 38
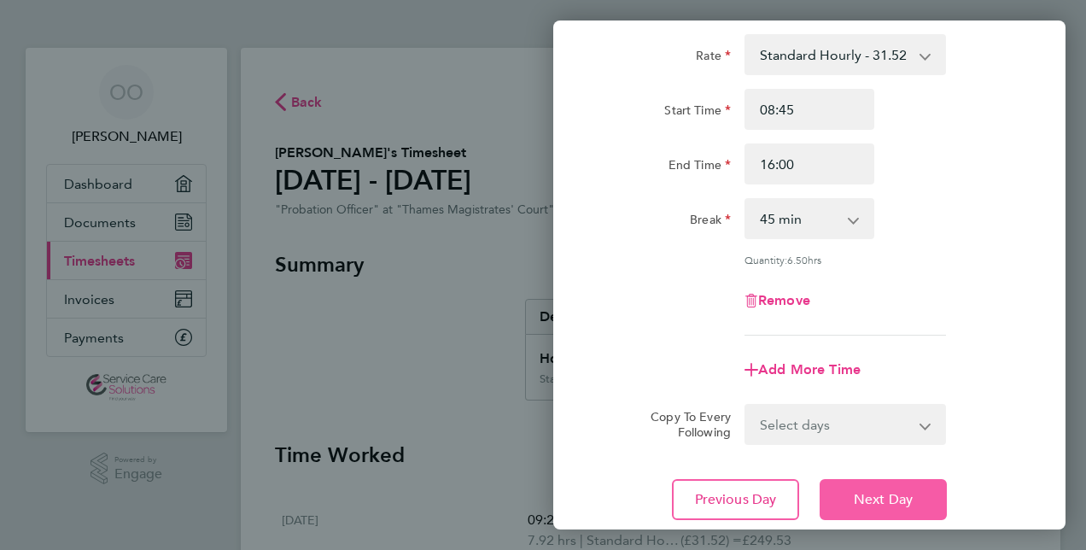
click at [866, 491] on span "Next Day" at bounding box center [883, 499] width 59 height 17
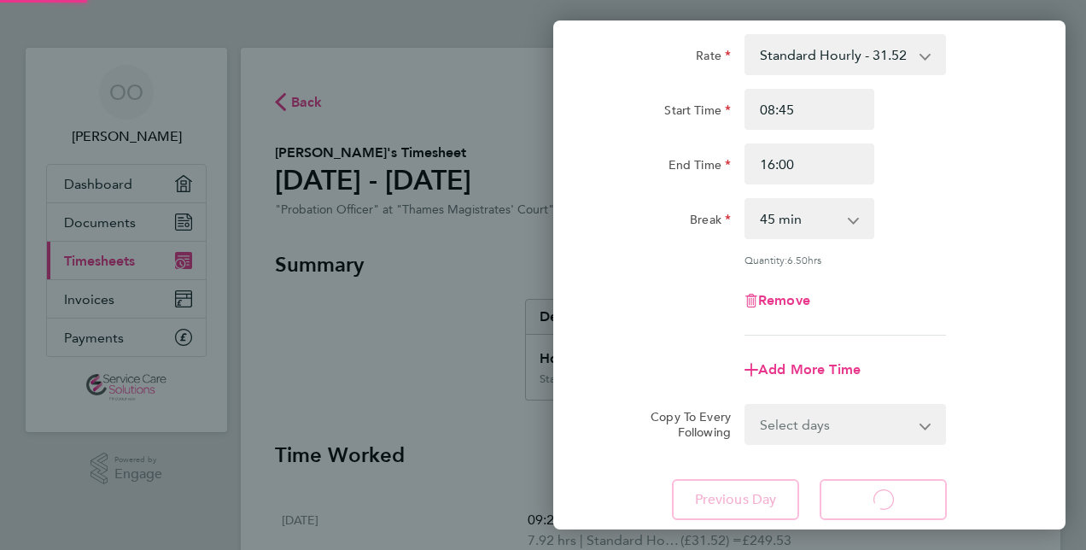
select select "30"
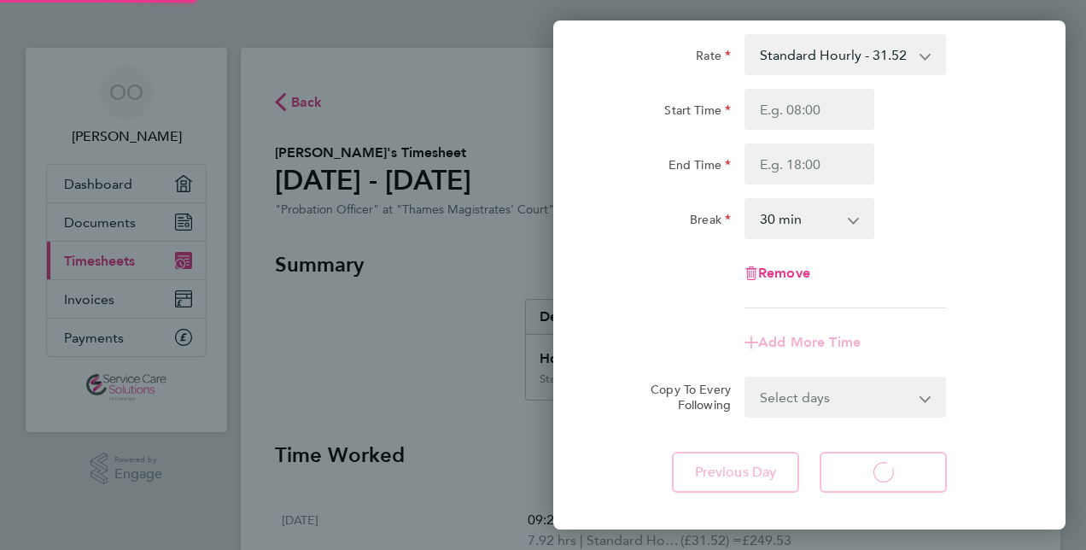
select select "30"
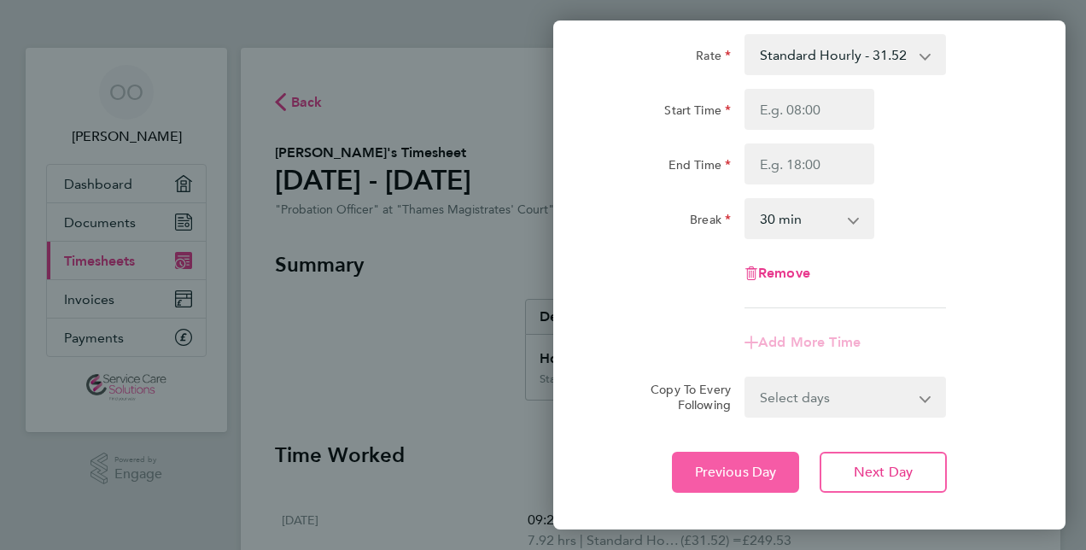
click at [767, 460] on button "Previous Day" at bounding box center [735, 472] width 127 height 41
select select "45"
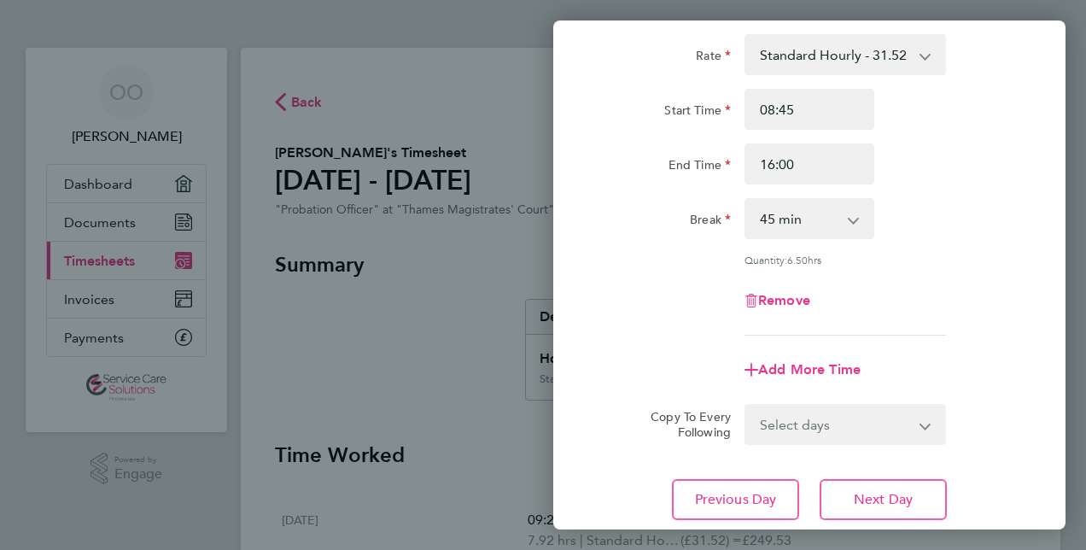
click at [1008, 456] on div "Rate Standard Hourly - 31.52 Start Time 08:45 End Time 16:00 Break 0 min 15 min…" at bounding box center [809, 277] width 512 height 527
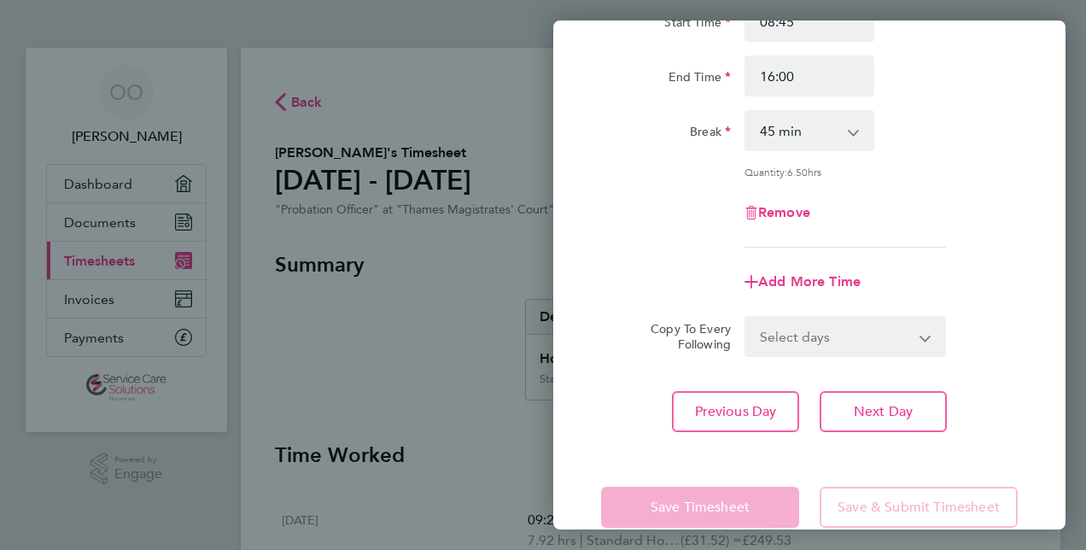
scroll to position [221, 0]
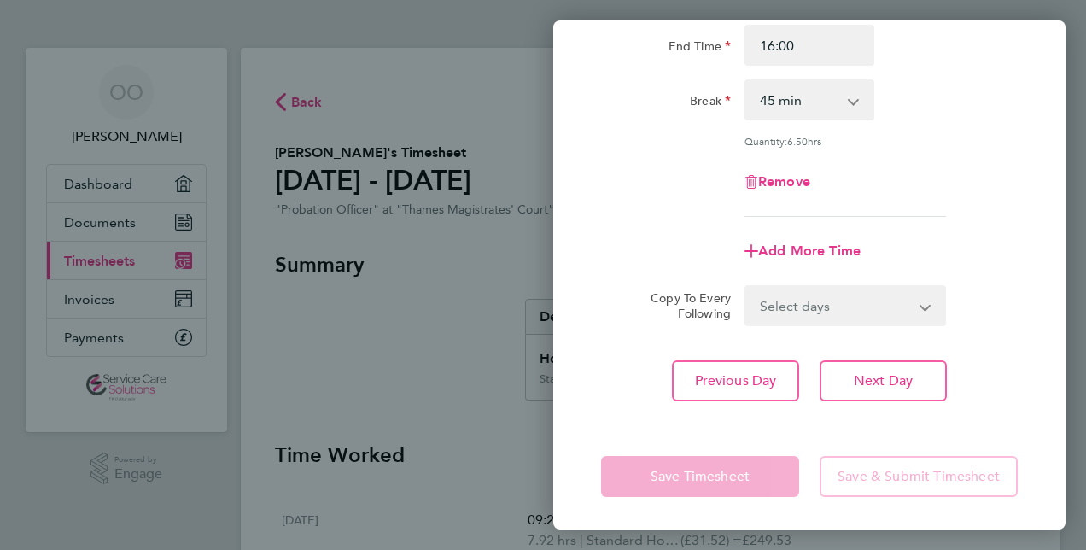
click at [864, 101] on app-icon-cross-button at bounding box center [862, 100] width 20 height 38
click at [852, 102] on app-icon-cross-button at bounding box center [862, 100] width 20 height 38
click at [897, 171] on div "Remove" at bounding box center [809, 181] width 430 height 41
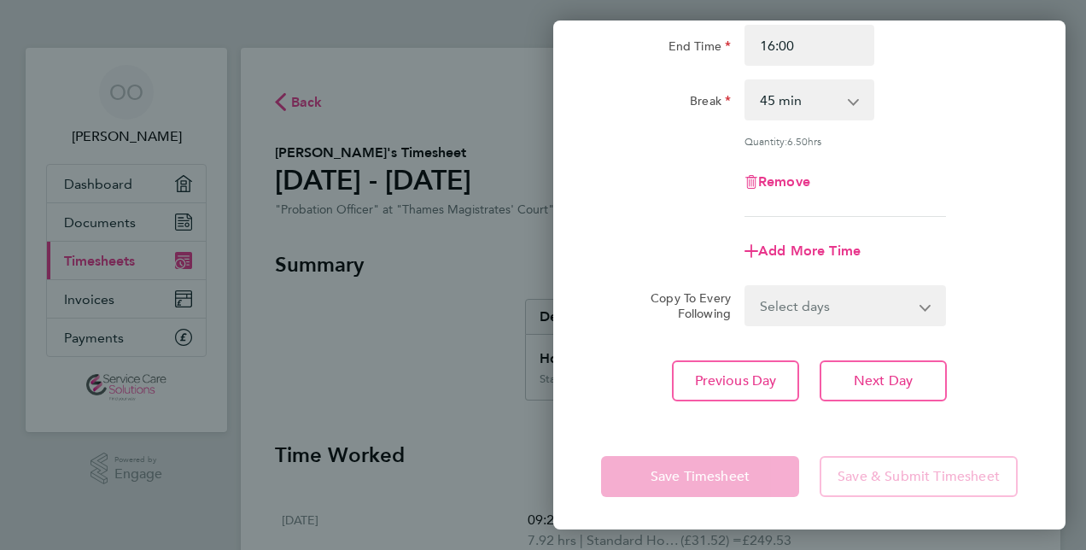
click at [991, 101] on div "Break 0 min 15 min 30 min 45 min 60 min 75 min 90 min" at bounding box center [809, 99] width 430 height 41
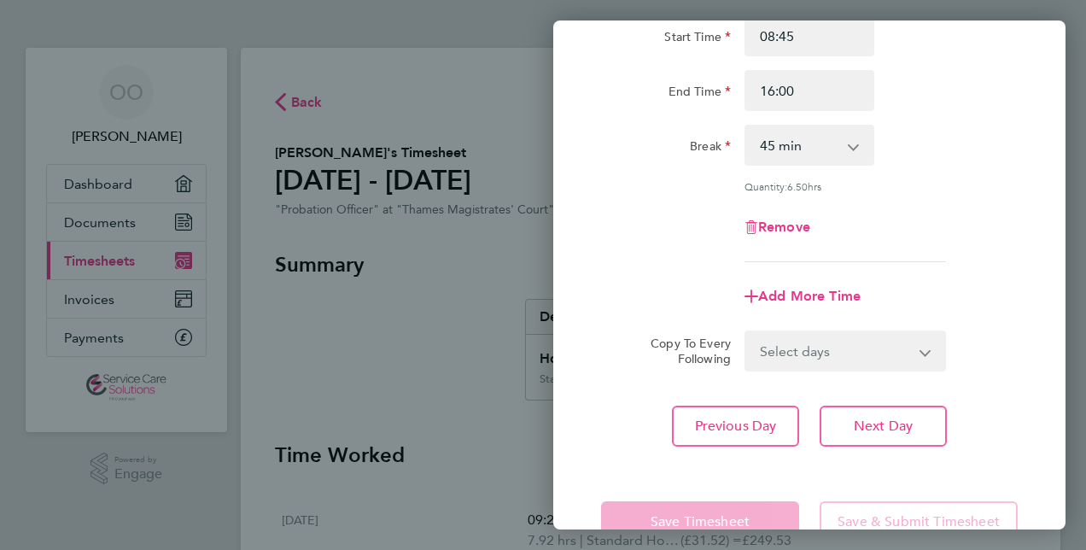
scroll to position [153, 0]
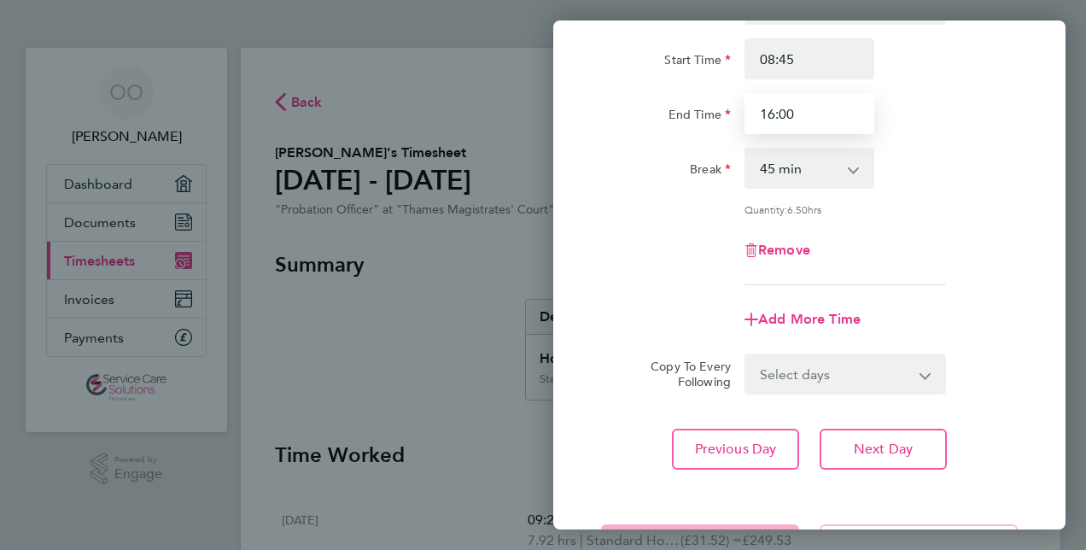
click at [786, 123] on input "16:00" at bounding box center [810, 113] width 130 height 41
click at [791, 120] on input "16:00" at bounding box center [810, 113] width 130 height 41
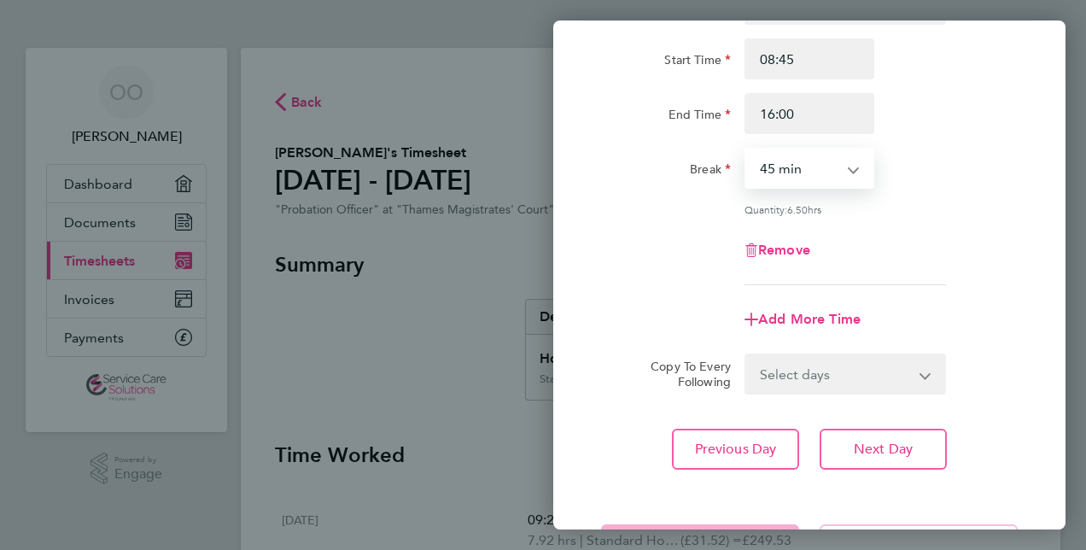
click at [817, 162] on select "0 min 15 min 30 min 45 min 60 min 75 min 90 min" at bounding box center [799, 168] width 106 height 38
click at [746, 149] on select "0 min 15 min 30 min 45 min 60 min 75 min 90 min" at bounding box center [799, 168] width 106 height 38
click at [983, 408] on div "Rate Standard Hourly - 31.52 Start Time 08:45 End Time 16:00 Break 0 min 15 min…" at bounding box center [809, 226] width 512 height 527
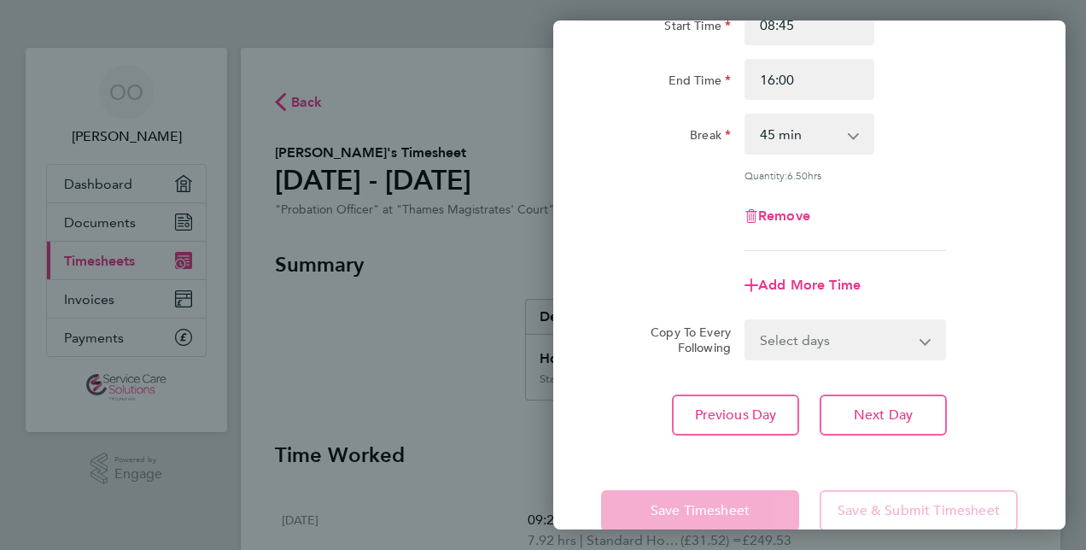
scroll to position [221, 0]
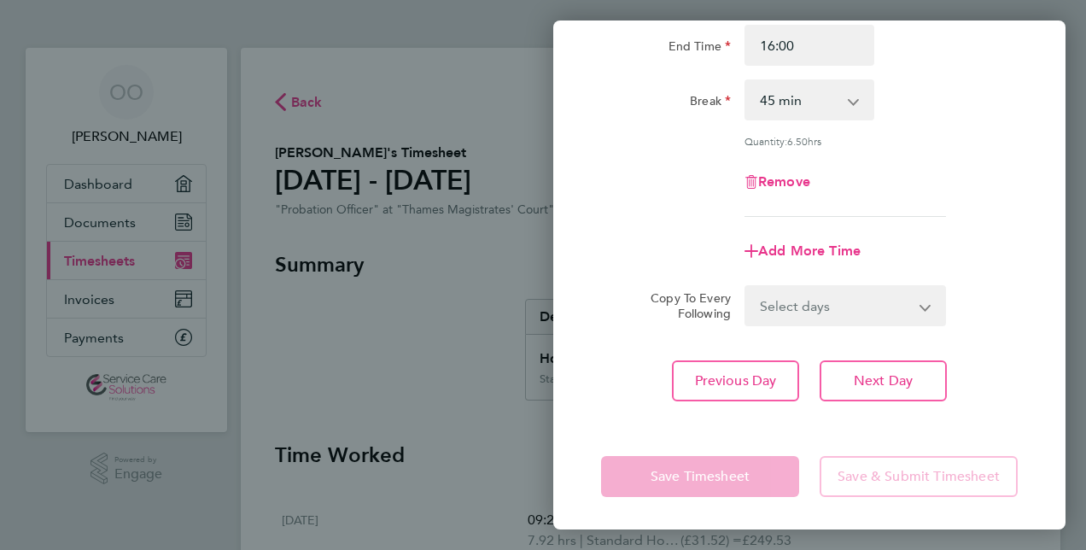
click at [748, 482] on app-form-button "Save Timesheet" at bounding box center [705, 476] width 208 height 41
click at [1002, 135] on div "Quantity: 6.50 hrs" at bounding box center [809, 141] width 430 height 14
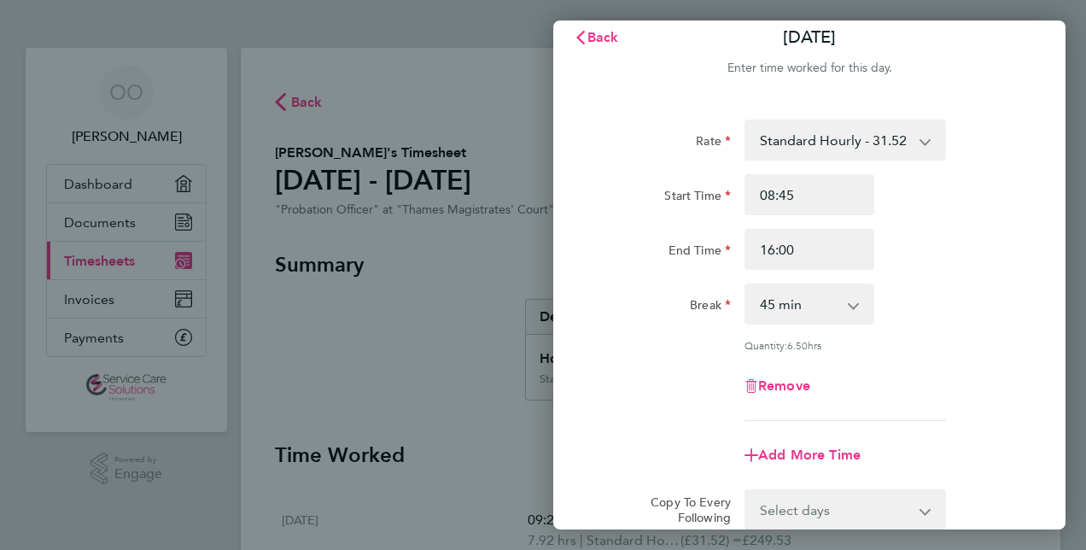
scroll to position [0, 0]
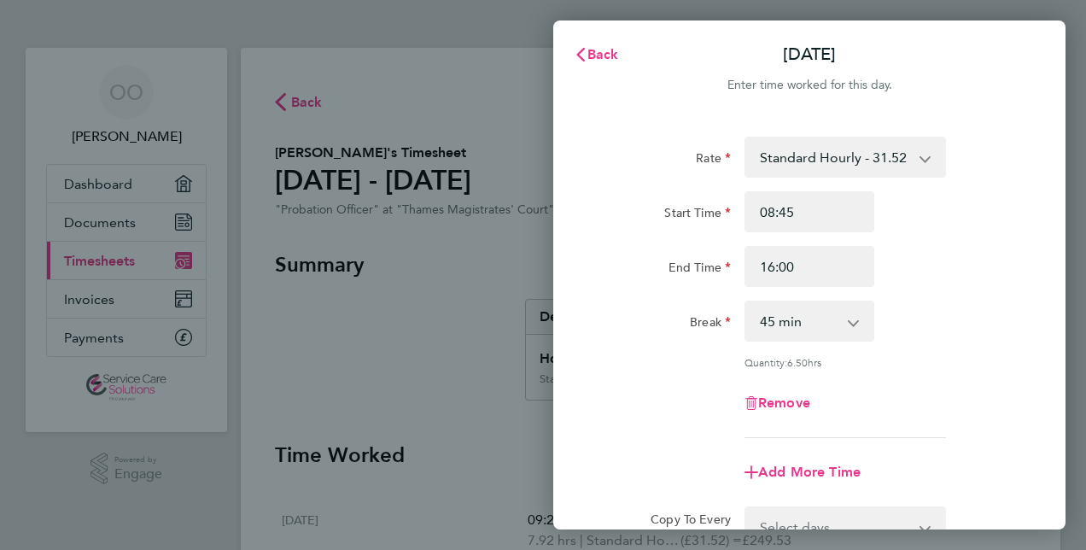
click at [476, 255] on div "Back Fri 19 Sep Enter time worked for this day. Rate Standard Hourly - 31.52 St…" at bounding box center [543, 275] width 1086 height 550
drag, startPoint x: 476, startPoint y: 255, endPoint x: 599, endPoint y: 55, distance: 234.1
click at [599, 55] on span "Back" at bounding box center [603, 54] width 32 height 16
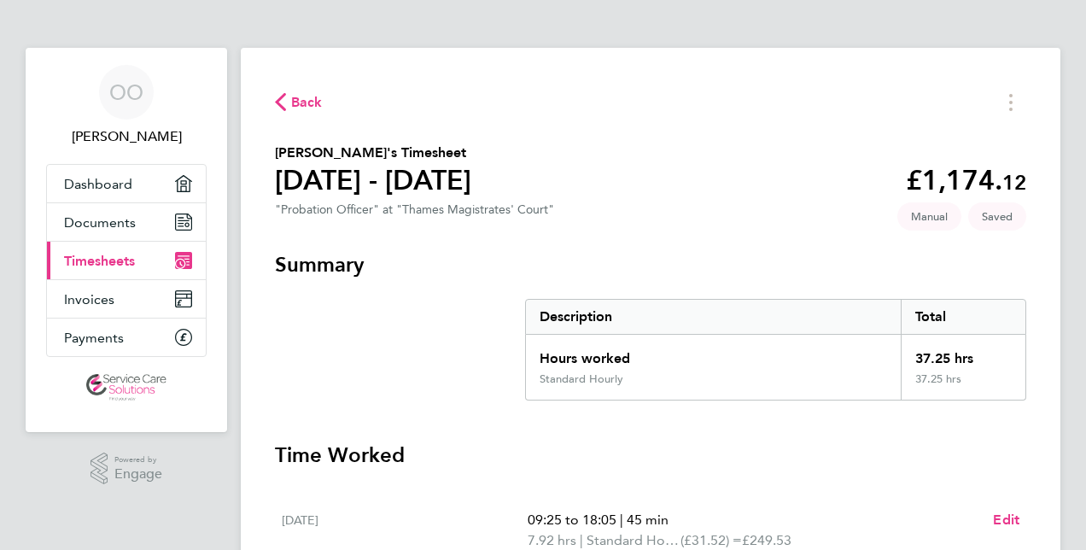
click at [866, 467] on h3 "Time Worked" at bounding box center [650, 454] width 751 height 27
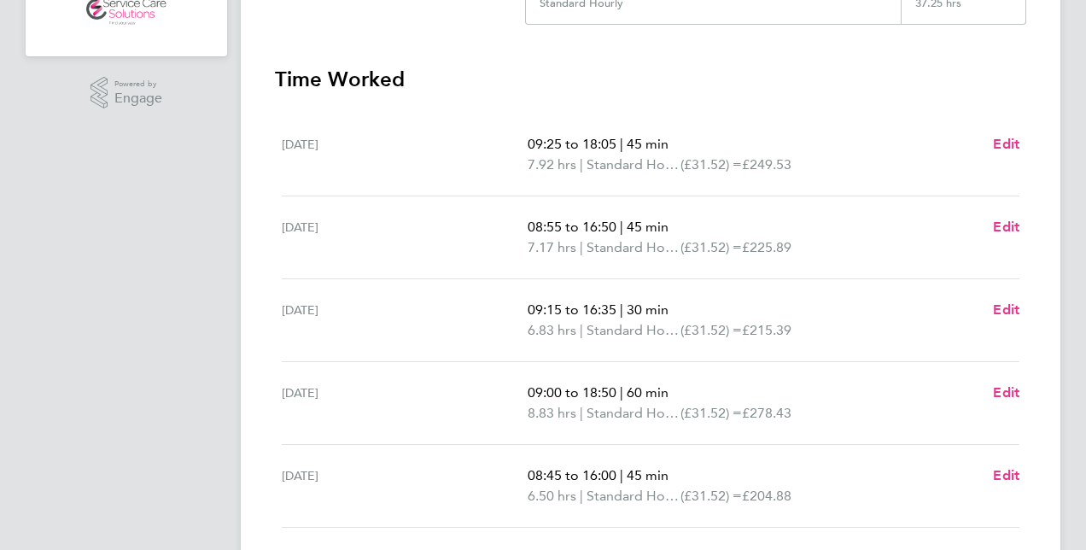
scroll to position [410, 0]
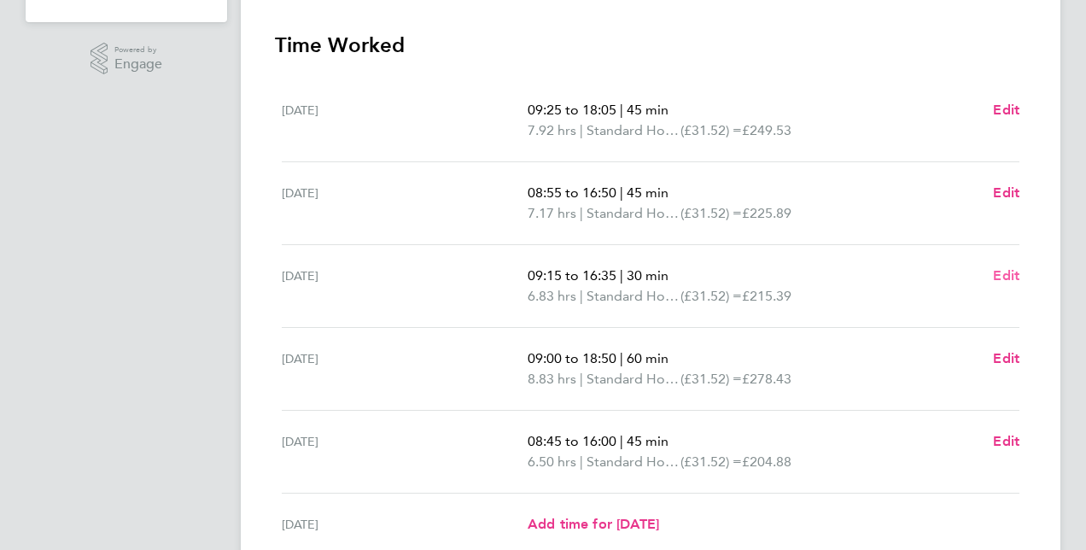
click at [1013, 273] on span "Edit" at bounding box center [1006, 275] width 26 height 16
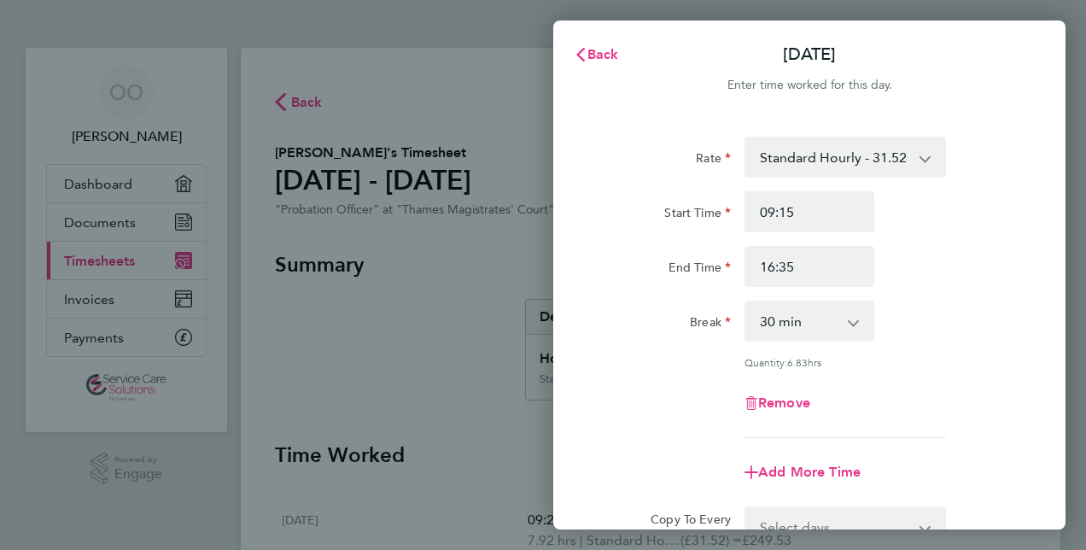
click at [852, 321] on app-icon-cross-button at bounding box center [862, 321] width 20 height 38
click at [849, 321] on select "0 min 15 min 30 min 45 min 60 min 75 min 90 min" at bounding box center [799, 321] width 106 height 38
select select "45"
click at [746, 302] on select "0 min 15 min 30 min 45 min 60 min 75 min 90 min" at bounding box center [799, 321] width 106 height 38
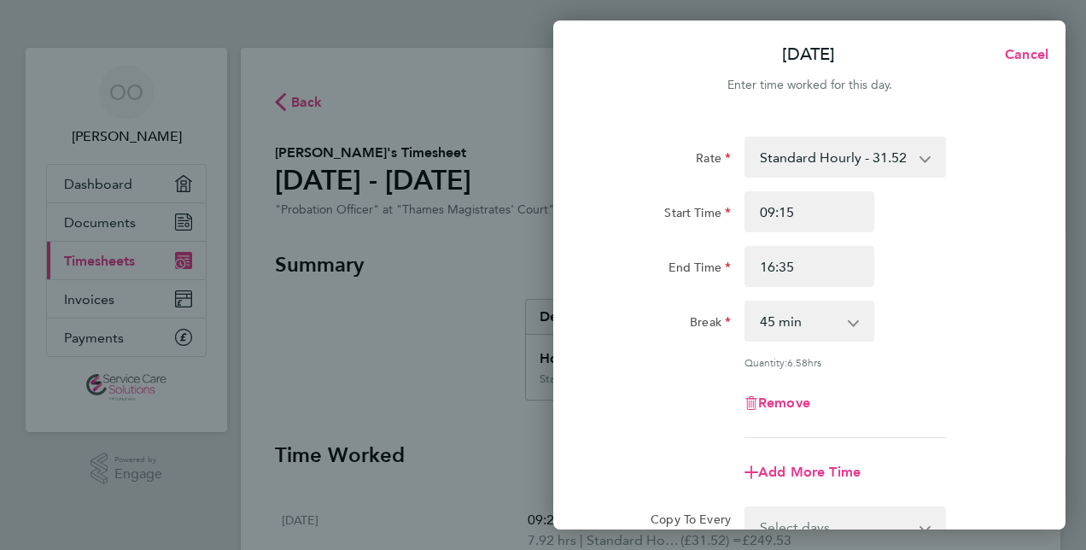
click at [944, 454] on div "Add More Time" at bounding box center [809, 472] width 430 height 41
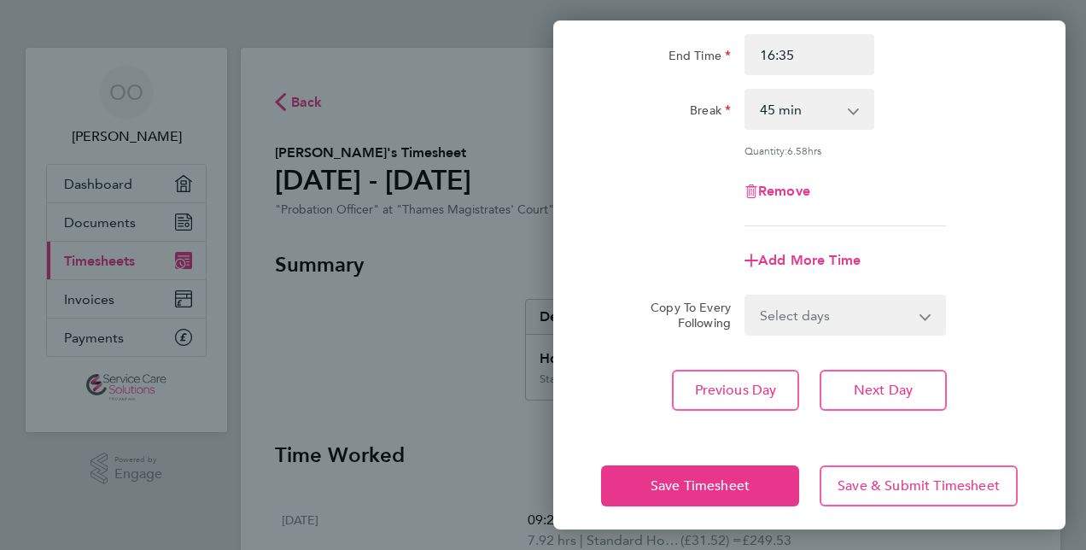
scroll to position [221, 0]
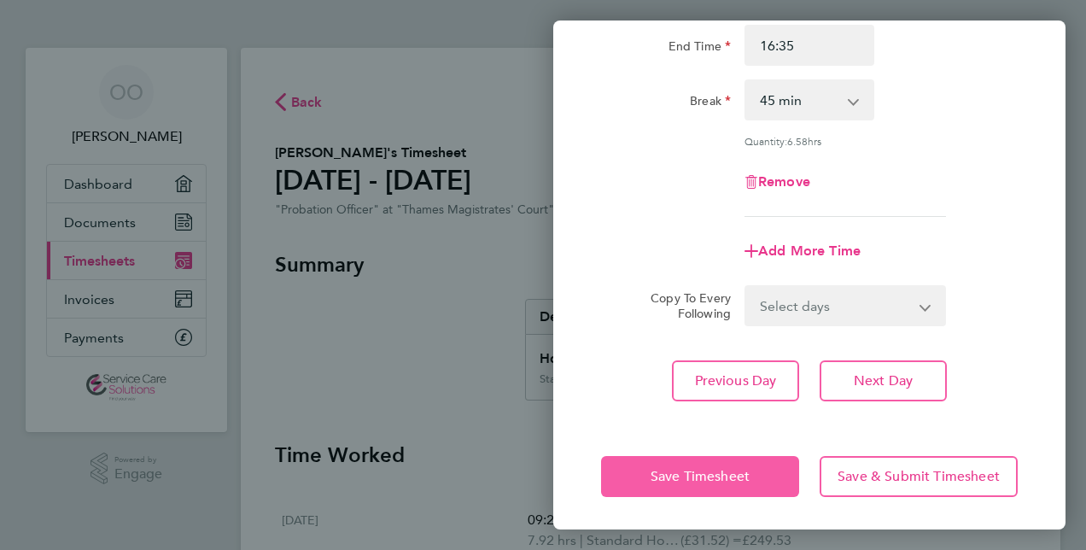
click at [717, 476] on span "Save Timesheet" at bounding box center [700, 476] width 99 height 17
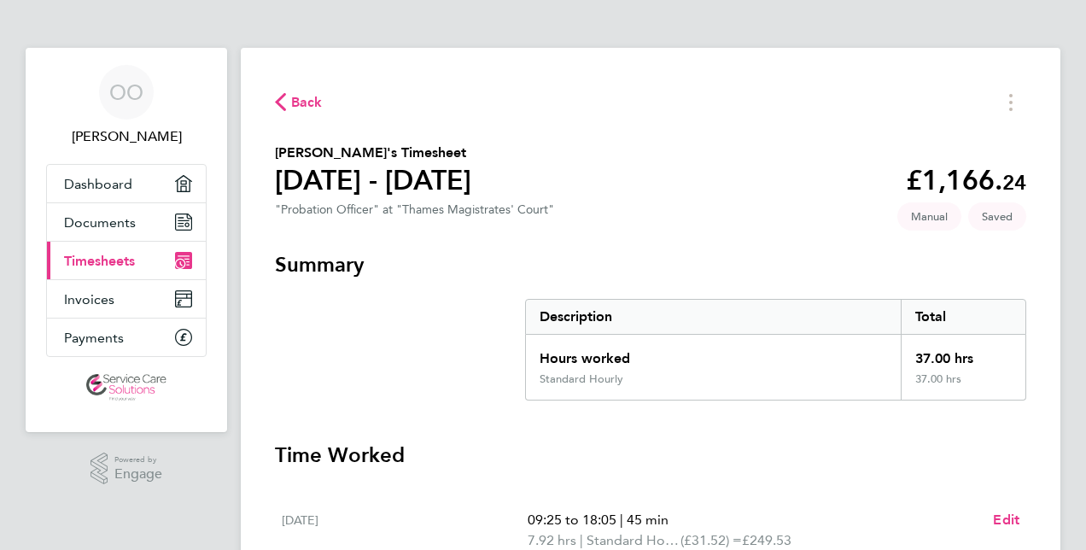
click at [903, 459] on h3 "Time Worked" at bounding box center [650, 454] width 751 height 27
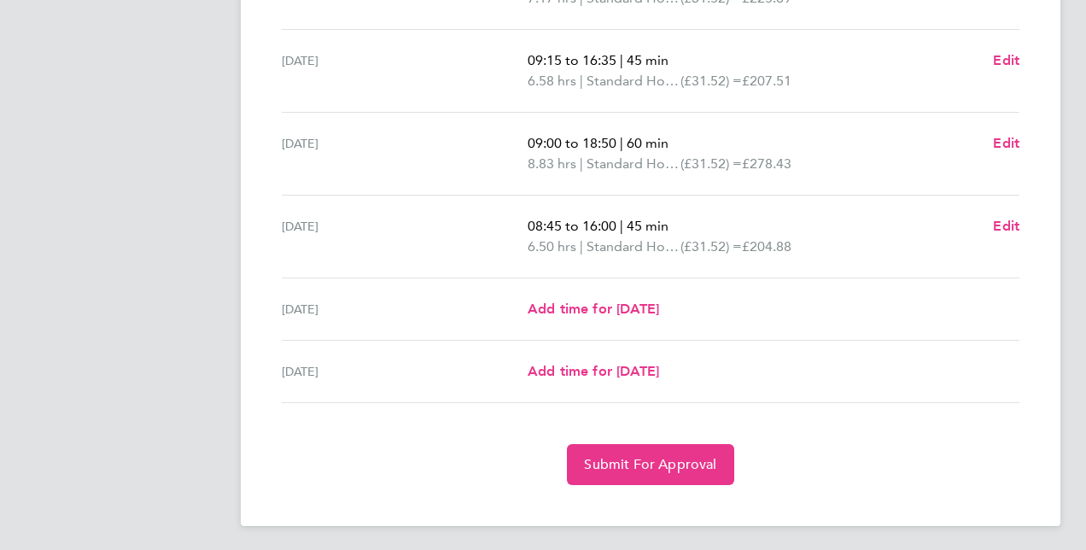
scroll to position [626, 0]
click at [711, 455] on span "Submit For Approval" at bounding box center [650, 463] width 132 height 17
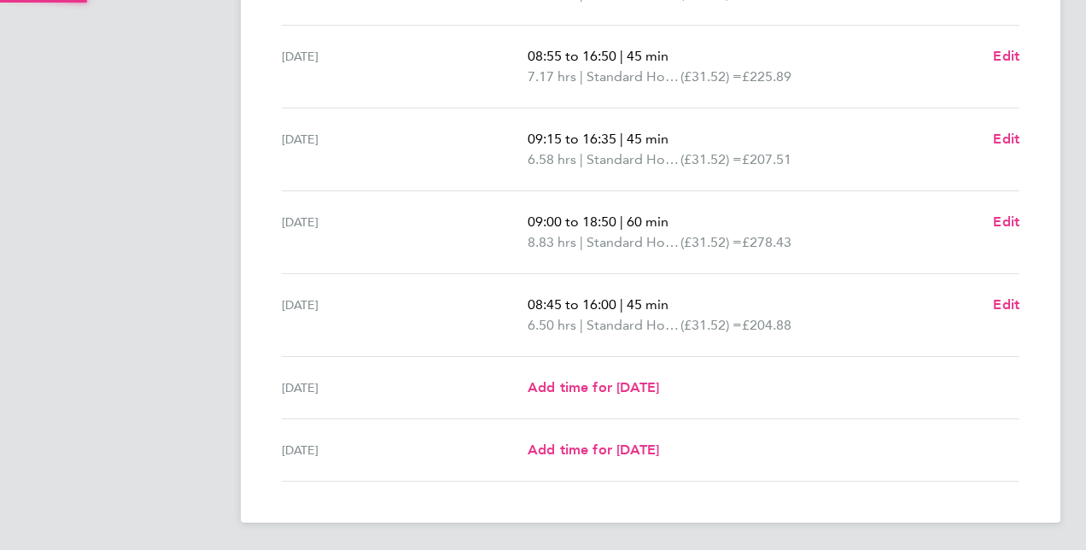
scroll to position [544, 0]
